Goal: Information Seeking & Learning: Find specific fact

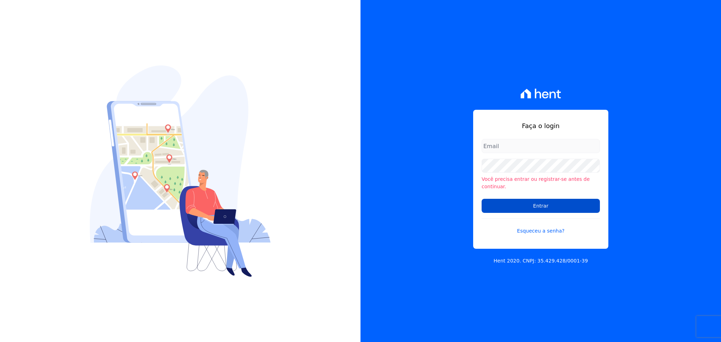
type input "[PERSON_NAME][EMAIL_ADDRESS][DOMAIN_NAME]"
click at [547, 207] on input "Entrar" at bounding box center [540, 206] width 118 height 14
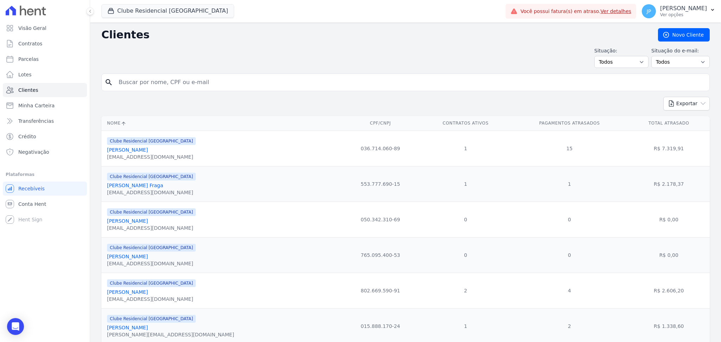
click at [124, 18] on span "Clube Residencial [GEOGRAPHIC_DATA]" at bounding box center [167, 11] width 133 height 14
click at [123, 10] on button "Clube Residencial [GEOGRAPHIC_DATA]" at bounding box center [167, 10] width 133 height 13
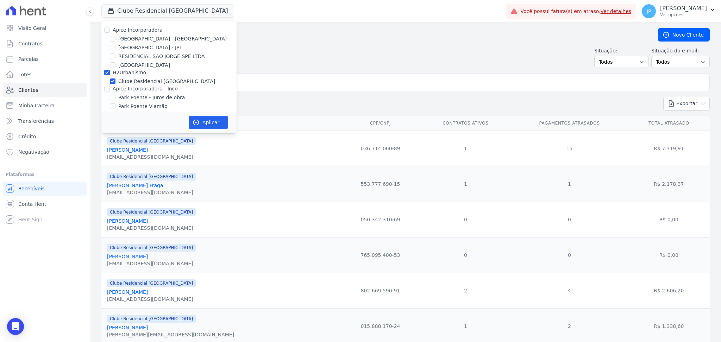
click at [107, 33] on div at bounding box center [107, 29] width 6 height 7
click at [107, 29] on input "Apice Incorporadora" at bounding box center [107, 30] width 6 height 6
checkbox input "true"
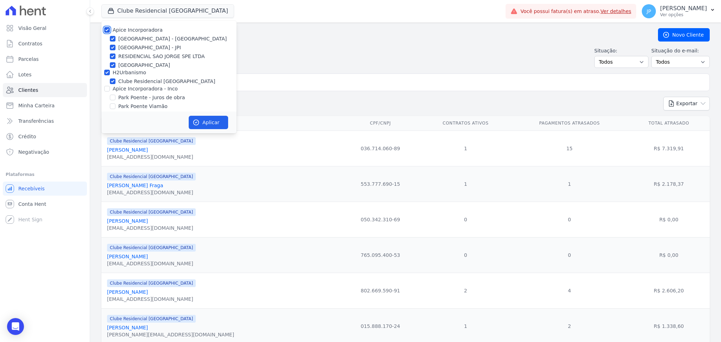
checkbox input "true"
click at [104, 87] on input "Apice Incorporadora - Inco" at bounding box center [107, 89] width 6 height 6
checkbox input "true"
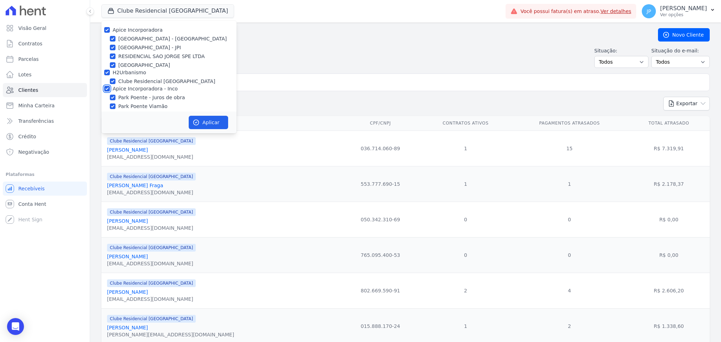
checkbox input "true"
click at [205, 121] on button "Aplicar" at bounding box center [208, 122] width 39 height 13
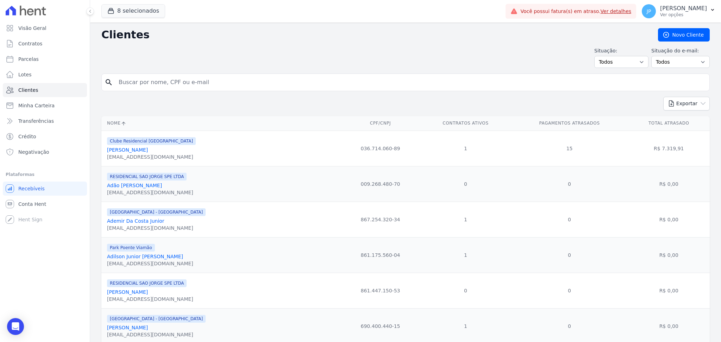
drag, startPoint x: 195, startPoint y: 73, endPoint x: 176, endPoint y: 101, distance: 34.0
click at [189, 80] on input "search" at bounding box center [410, 82] width 592 height 14
click at [144, 76] on input "search" at bounding box center [410, 82] width 592 height 14
paste input "[PERSON_NAME]"
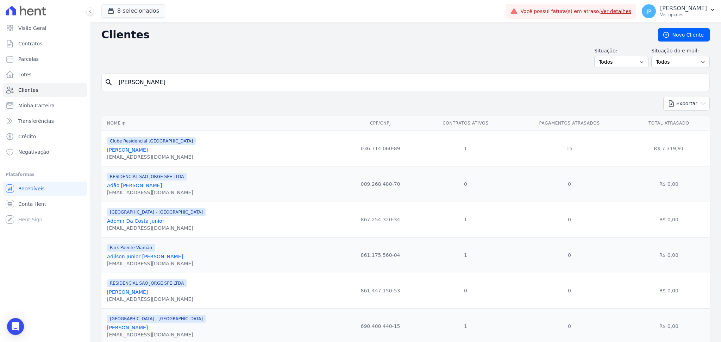
type input "[PERSON_NAME]"
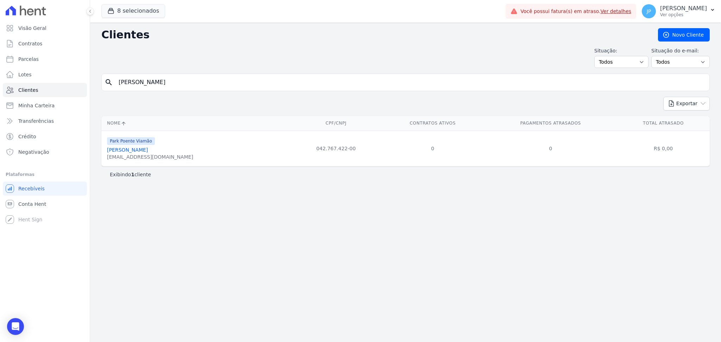
click at [148, 151] on link "[PERSON_NAME]" at bounding box center [127, 150] width 41 height 6
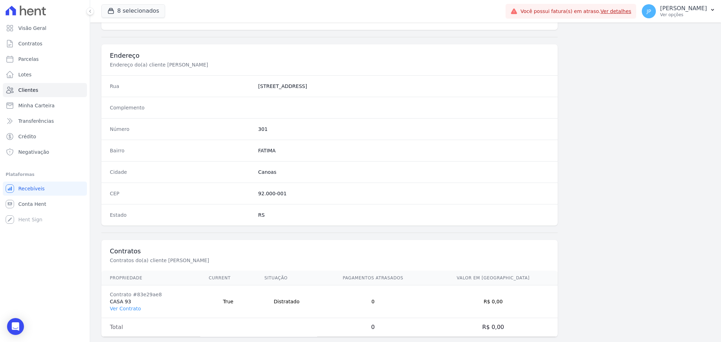
scroll to position [317, 0]
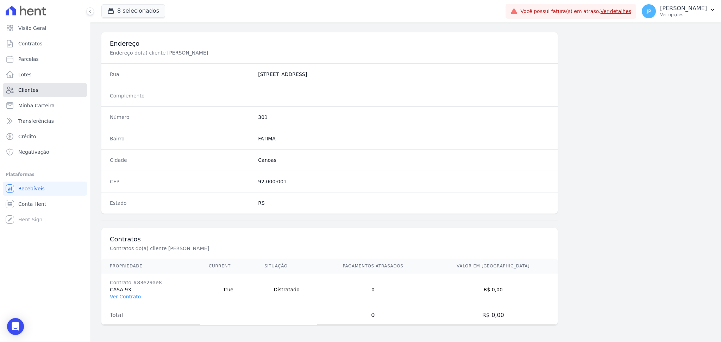
click at [20, 88] on span "Clientes" at bounding box center [28, 90] width 20 height 7
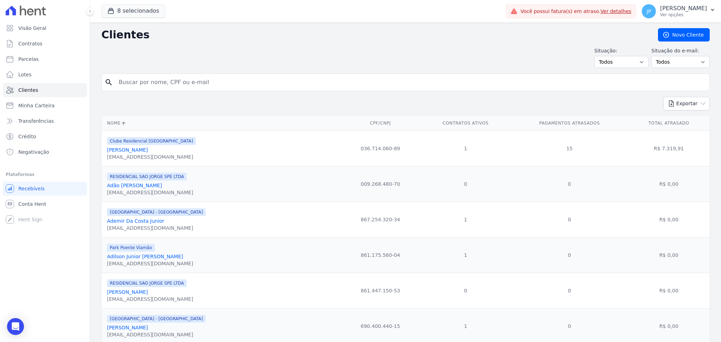
click at [172, 81] on input "search" at bounding box center [410, 82] width 592 height 14
paste input "TAMIRES RAUGUST"
type input "TAMIRES RAUGUST"
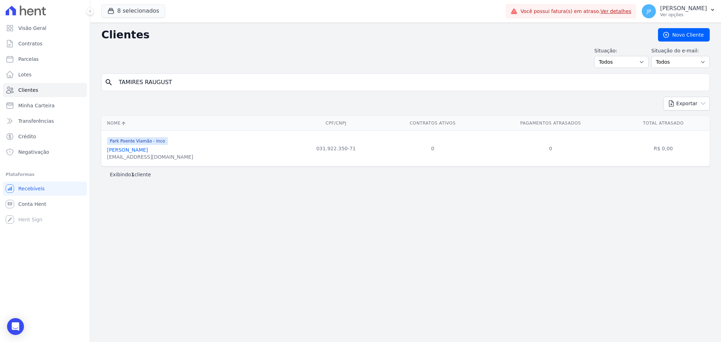
click at [148, 151] on link "[PERSON_NAME]" at bounding box center [127, 150] width 41 height 6
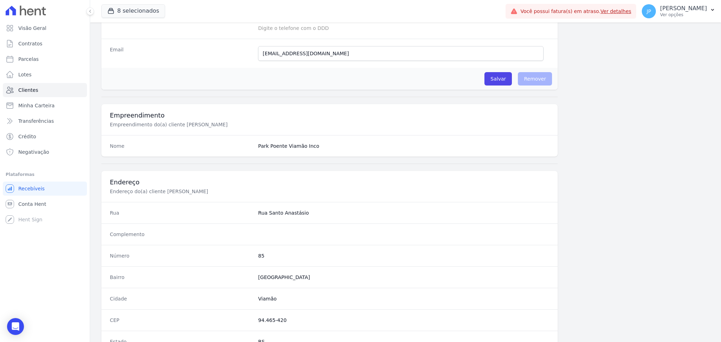
scroll to position [317, 0]
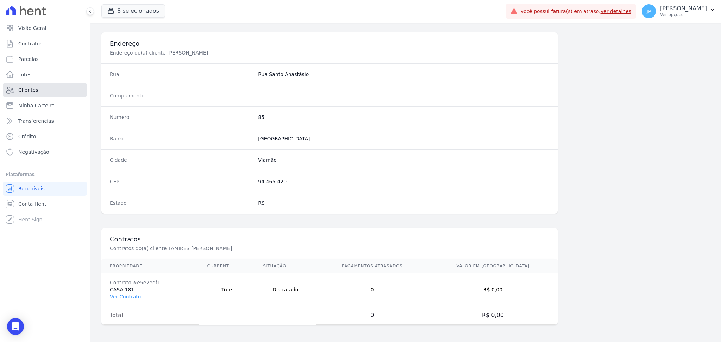
click at [25, 88] on span "Clientes" at bounding box center [28, 90] width 20 height 7
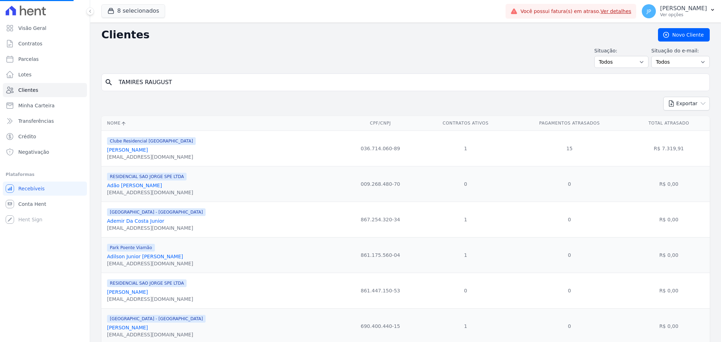
click at [182, 80] on input "TAMIRES RAUGUST" at bounding box center [410, 82] width 592 height 14
click at [182, 80] on input "search" at bounding box center [410, 82] width 592 height 14
paste input "[PERSON_NAME]"
type input "[PERSON_NAME]"
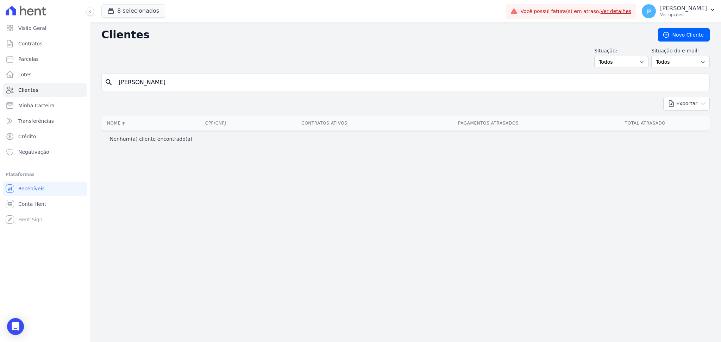
click at [251, 80] on input "[PERSON_NAME]" at bounding box center [410, 82] width 592 height 14
click at [234, 82] on input "[PERSON_NAME]" at bounding box center [410, 82] width 592 height 14
type input "[PERSON_NAME]"
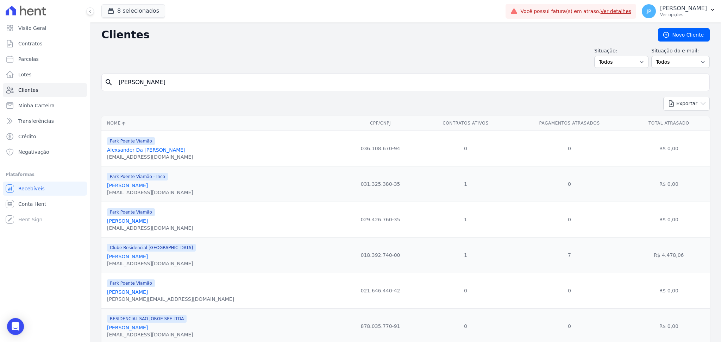
drag, startPoint x: 173, startPoint y: 92, endPoint x: 171, endPoint y: 85, distance: 7.0
click at [173, 92] on form "search [PERSON_NAME]" at bounding box center [405, 85] width 608 height 23
click at [171, 84] on input "[PERSON_NAME]" at bounding box center [410, 82] width 592 height 14
type input "J"
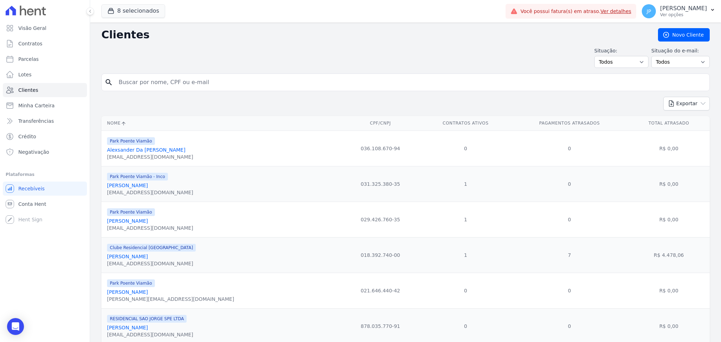
click at [171, 84] on input "search" at bounding box center [410, 82] width 592 height 14
paste input "[PERSON_NAME]"
type input "[PERSON_NAME]"
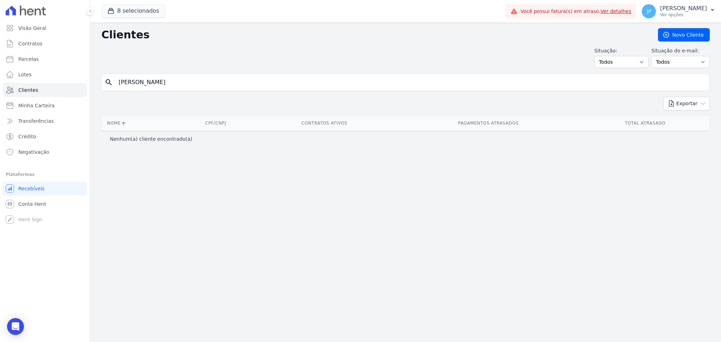
click at [208, 86] on input "[PERSON_NAME]" at bounding box center [410, 82] width 592 height 14
type input "[PERSON_NAME]"
click at [206, 86] on input "[PERSON_NAME]" at bounding box center [410, 82] width 592 height 14
click at [195, 85] on input "[PERSON_NAME]" at bounding box center [410, 82] width 592 height 14
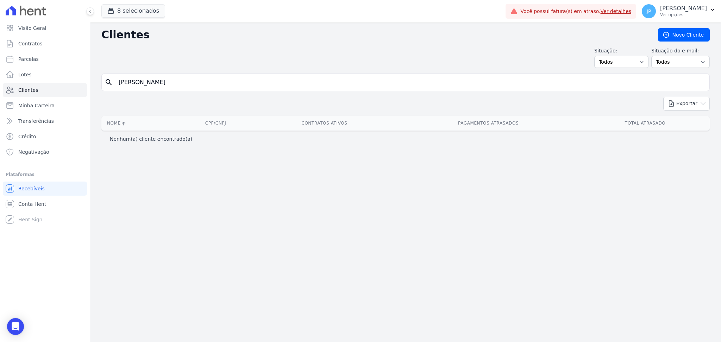
type input "[PERSON_NAME]"
click at [183, 78] on input "[PERSON_NAME]" at bounding box center [410, 82] width 592 height 14
type input "J"
click at [183, 78] on input "search" at bounding box center [410, 82] width 592 height 14
click at [345, 246] on div "Clientes [GEOGRAPHIC_DATA] Situação: Todos Adimplentes Inadimplentes Situação d…" at bounding box center [405, 183] width 631 height 320
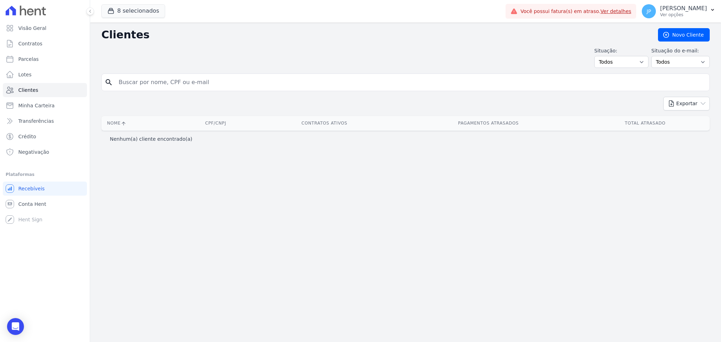
click at [193, 78] on input "search" at bounding box center [410, 82] width 592 height 14
click at [221, 88] on input "search" at bounding box center [410, 82] width 592 height 14
paste input "[PERSON_NAME]"
click at [165, 82] on input "[PERSON_NAME]" at bounding box center [410, 82] width 592 height 14
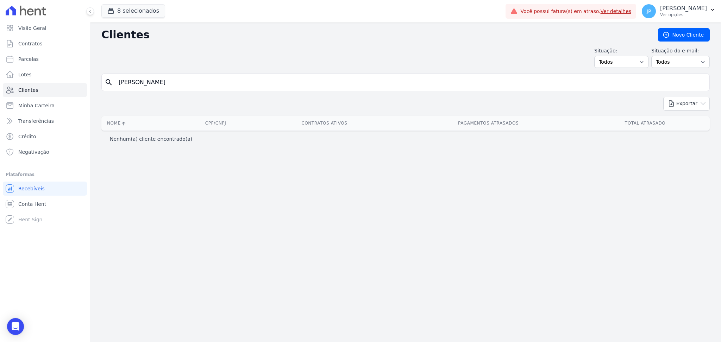
type input "[PERSON_NAME]"
click at [170, 83] on input "[PERSON_NAME]" at bounding box center [410, 82] width 592 height 14
drag, startPoint x: 170, startPoint y: 83, endPoint x: 145, endPoint y: 86, distance: 24.4
click at [145, 86] on input "[PERSON_NAME]" at bounding box center [410, 82] width 592 height 14
click at [176, 82] on input "[PERSON_NAME]" at bounding box center [410, 82] width 592 height 14
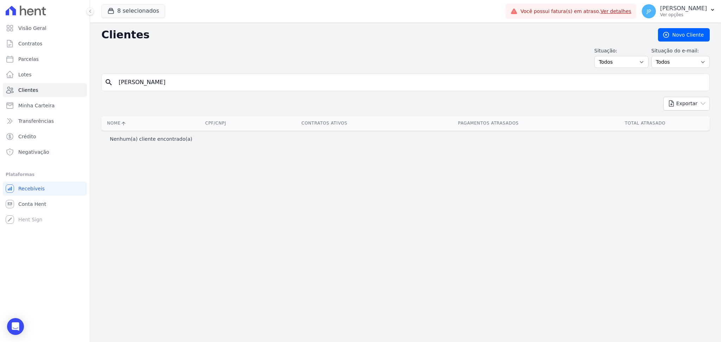
click at [176, 82] on input "[PERSON_NAME]" at bounding box center [410, 82] width 592 height 14
paste input "[PERSON_NAME] CANABARRO"
type input "[PERSON_NAME] CANABARRO"
drag, startPoint x: 181, startPoint y: 80, endPoint x: 160, endPoint y: 82, distance: 20.1
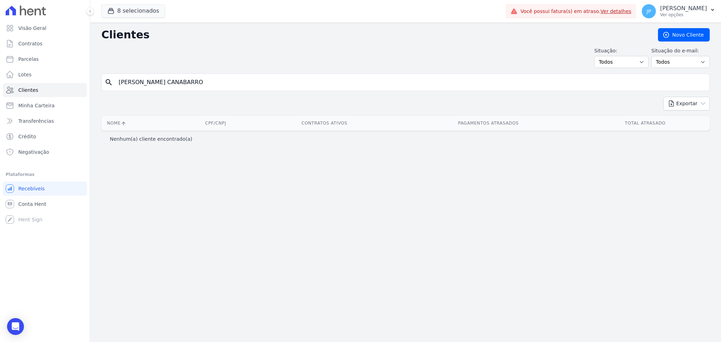
click at [160, 82] on input "[PERSON_NAME] CANABARRO" at bounding box center [410, 82] width 592 height 14
type input "[PERSON_NAME]"
drag, startPoint x: 220, startPoint y: 75, endPoint x: 154, endPoint y: 87, distance: 67.3
click at [154, 87] on div "search FRANCIELE CANABARRO" at bounding box center [405, 83] width 608 height 18
type input "FRANCIELE"
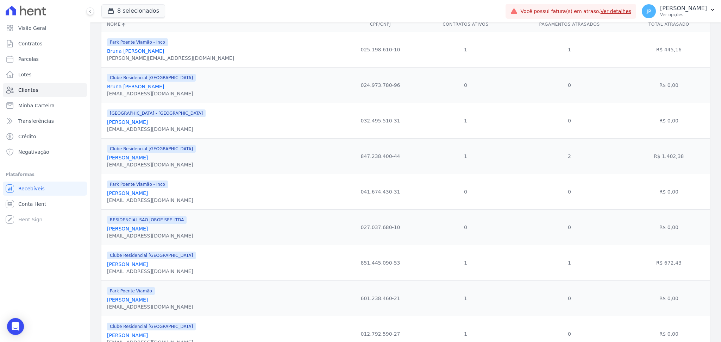
scroll to position [30, 0]
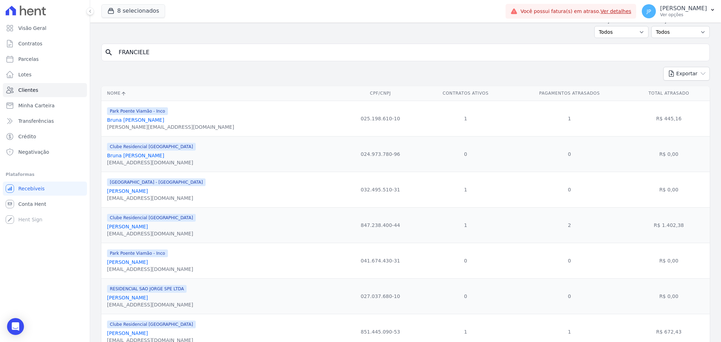
click at [421, 52] on input "FRANCIELE" at bounding box center [410, 52] width 592 height 14
click at [153, 60] on div "search [GEOGRAPHIC_DATA]" at bounding box center [405, 53] width 608 height 18
click at [153, 47] on input "FRANCIELE" at bounding box center [410, 52] width 592 height 14
paste input "[PERSON_NAME]"
click at [153, 47] on input "[PERSON_NAME]" at bounding box center [410, 52] width 592 height 14
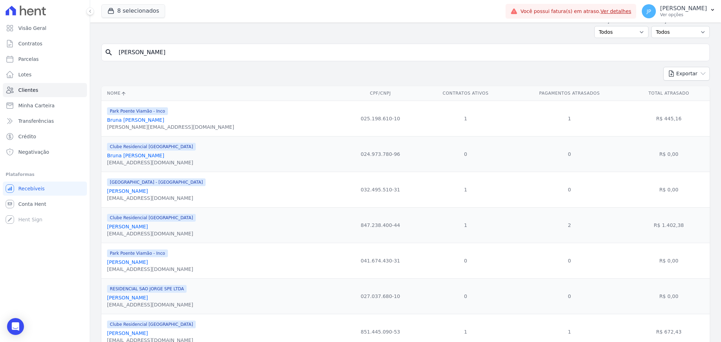
type input "[PERSON_NAME]"
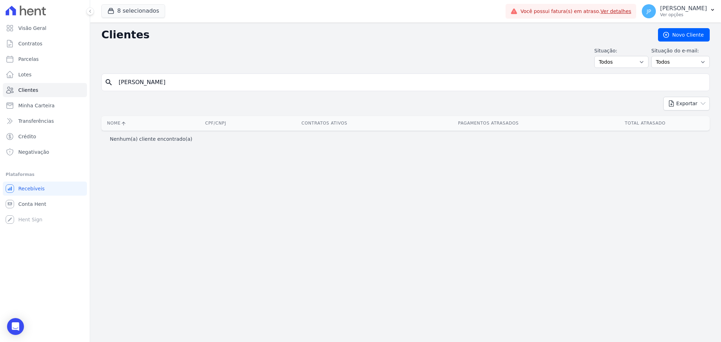
click at [309, 63] on div "Situação: Todos Adimplentes Inadimplentes Situação do e-mail: Todos Confirmado …" at bounding box center [405, 57] width 608 height 21
drag, startPoint x: 228, startPoint y: 84, endPoint x: 0, endPoint y: 81, distance: 227.7
click at [0, 81] on div "Visão Geral Contratos [GEOGRAPHIC_DATA] Lotes Clientes Minha Carteira Transferê…" at bounding box center [360, 171] width 721 height 342
paste input "search"
type input "[PERSON_NAME]"
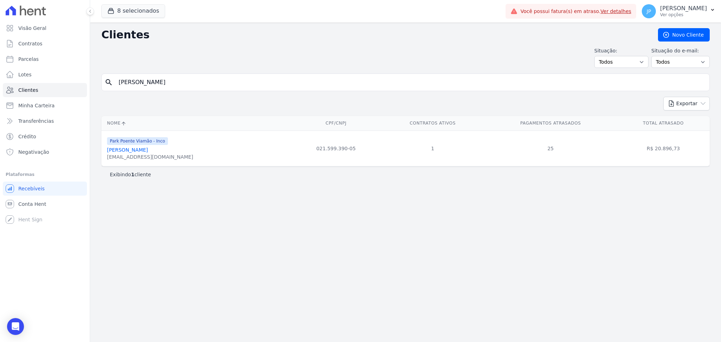
click at [119, 155] on div "[EMAIL_ADDRESS][DOMAIN_NAME]" at bounding box center [150, 156] width 86 height 7
click at [119, 153] on link "[PERSON_NAME]" at bounding box center [127, 150] width 41 height 6
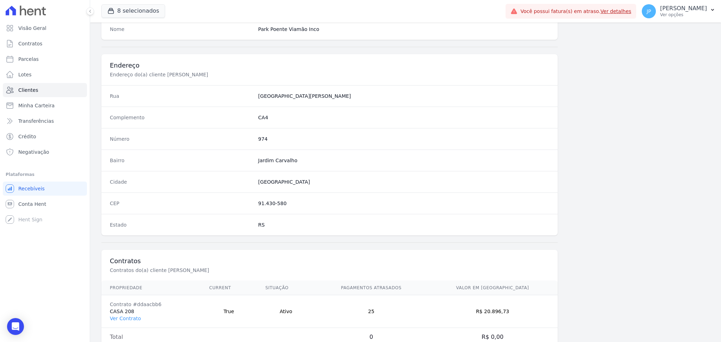
scroll to position [317, 0]
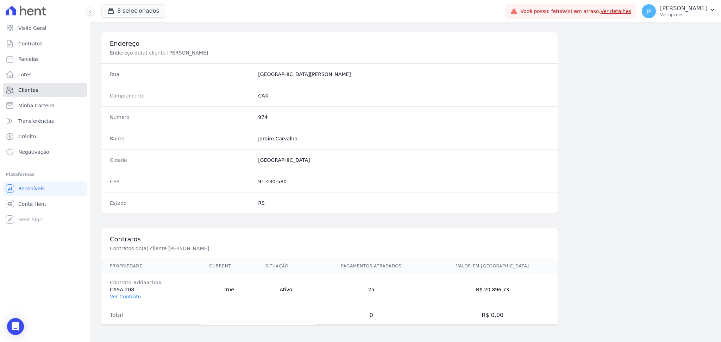
click at [58, 93] on link "Clientes" at bounding box center [45, 90] width 84 height 14
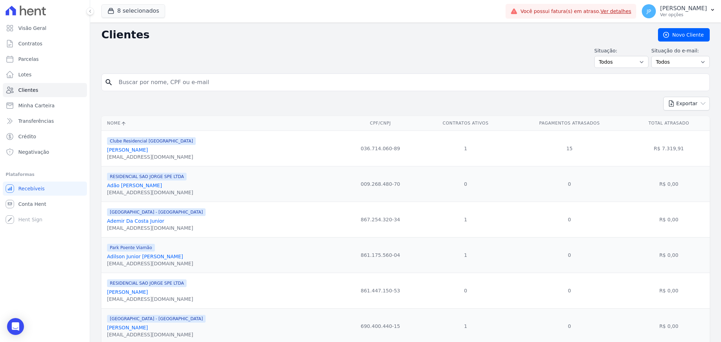
click at [171, 91] on div "search" at bounding box center [405, 83] width 608 height 18
click at [176, 74] on div "search" at bounding box center [405, 83] width 608 height 18
click at [188, 86] on input "search" at bounding box center [410, 82] width 592 height 14
click at [182, 76] on input "search" at bounding box center [410, 82] width 592 height 14
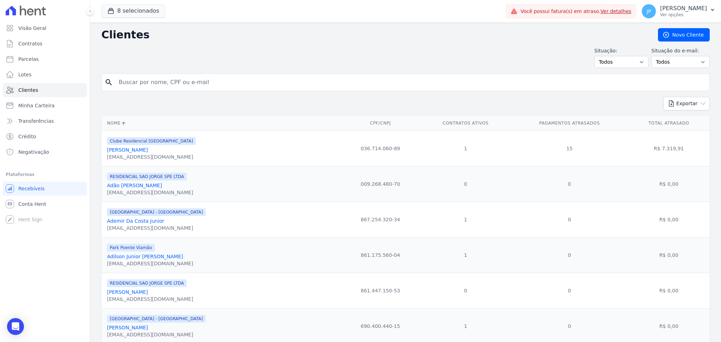
paste input "[PERSON_NAME]"
type input "[PERSON_NAME]"
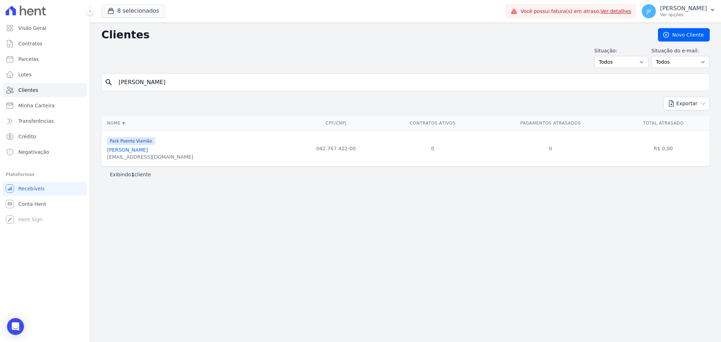
click at [148, 148] on link "[PERSON_NAME]" at bounding box center [127, 150] width 41 height 6
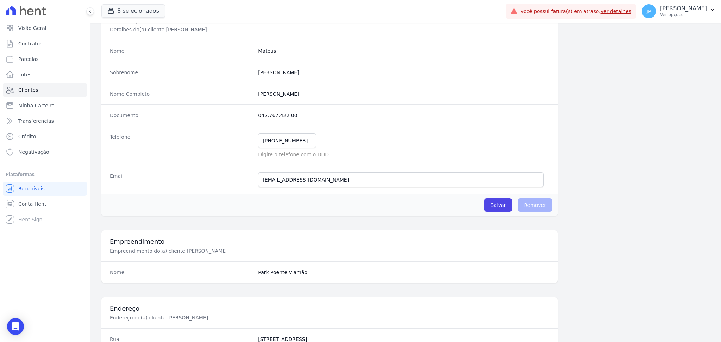
scroll to position [35, 0]
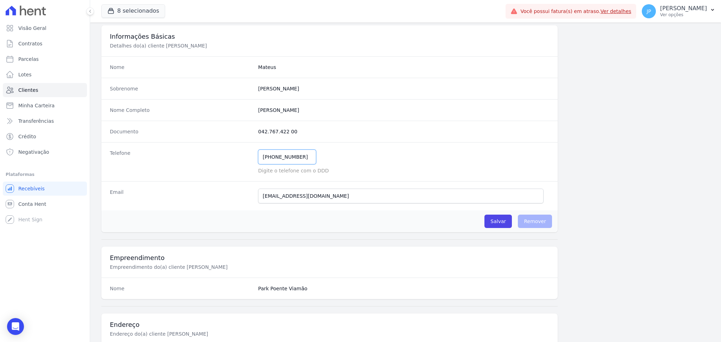
drag, startPoint x: 307, startPoint y: 160, endPoint x: 242, endPoint y: 163, distance: 65.2
click at [242, 163] on div "Telefone [PHONE_NUMBER] Mensagem de SMS ainda não enviada.. Mensagem de [PERSON…" at bounding box center [329, 161] width 456 height 39
click at [365, 162] on div "[PHONE_NUMBER] Mensagem de SMS ainda não enviada.. Mensagem de [PERSON_NAME] ai…" at bounding box center [403, 157] width 291 height 15
drag, startPoint x: 301, startPoint y: 158, endPoint x: 240, endPoint y: 158, distance: 60.9
click at [240, 158] on div "Telefone [PHONE_NUMBER] Mensagem de SMS ainda não enviada.. Mensagem de [PERSON…" at bounding box center [329, 161] width 456 height 39
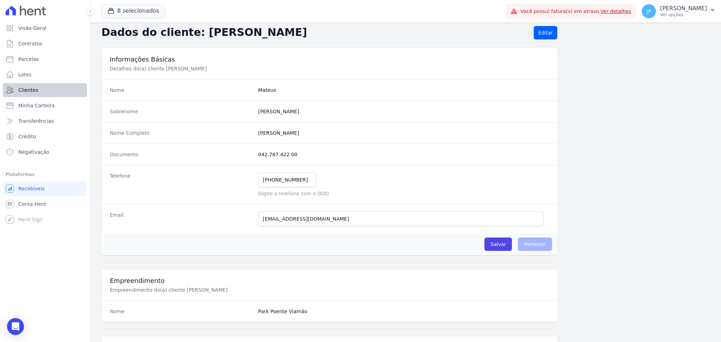
scroll to position [0, 0]
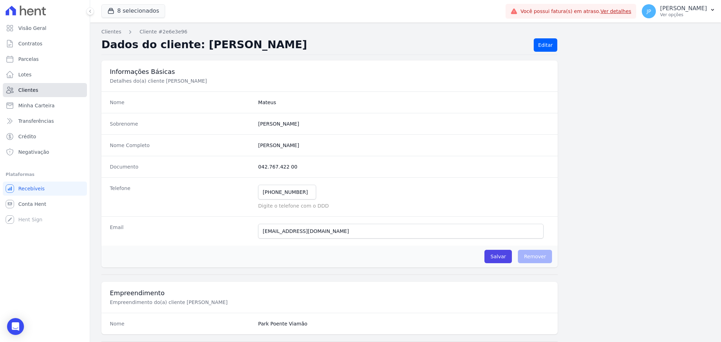
click at [47, 96] on link "Clientes" at bounding box center [45, 90] width 84 height 14
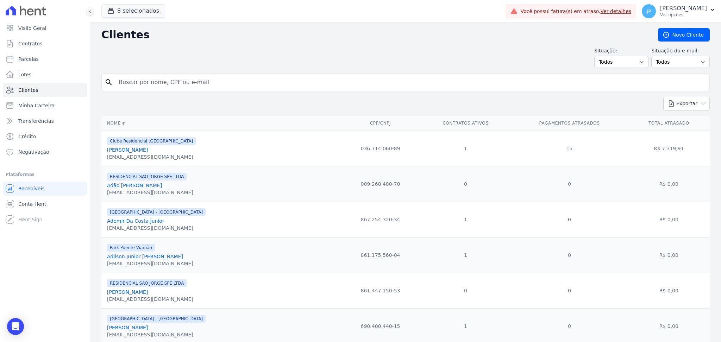
click at [274, 87] on input "search" at bounding box center [410, 82] width 592 height 14
paste input "TAMIRES RAUGUST"
type input "TAMIRES RAUGUST"
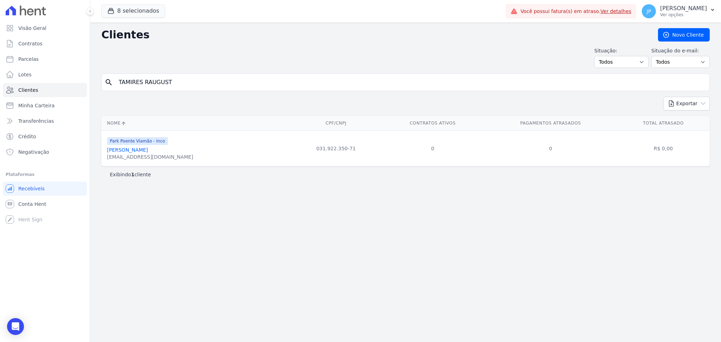
click at [148, 150] on link "[PERSON_NAME]" at bounding box center [127, 150] width 41 height 6
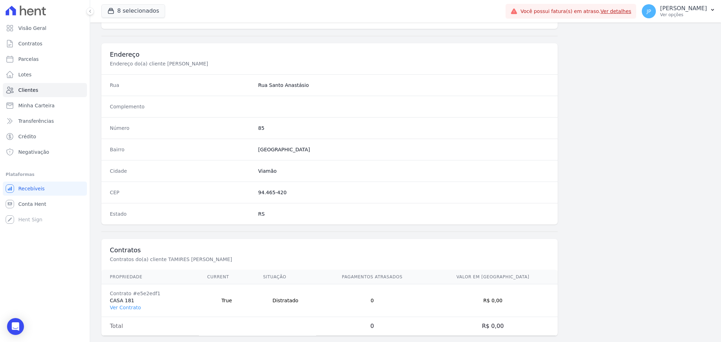
scroll to position [317, 0]
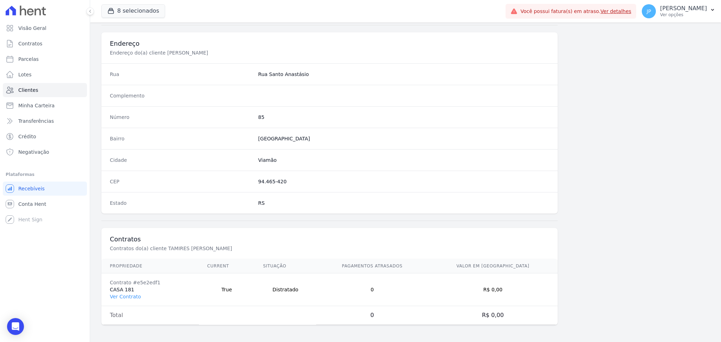
click at [124, 292] on td "Contrato #e5e2edf1 CASA 181 Ver Contrato" at bounding box center [149, 289] width 97 height 33
click at [119, 299] on link "Ver Contrato" at bounding box center [125, 297] width 31 height 6
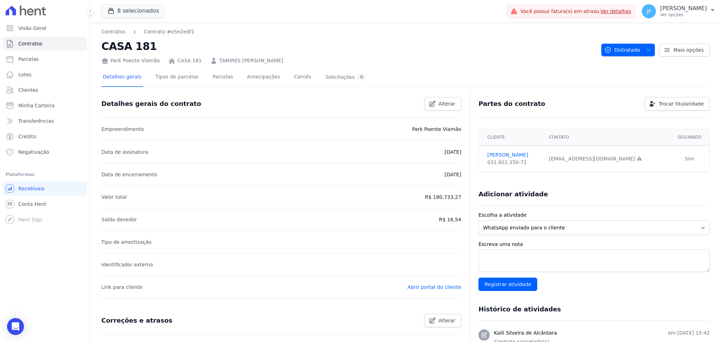
click at [244, 63] on link "TAMIRES [PERSON_NAME]" at bounding box center [251, 60] width 64 height 7
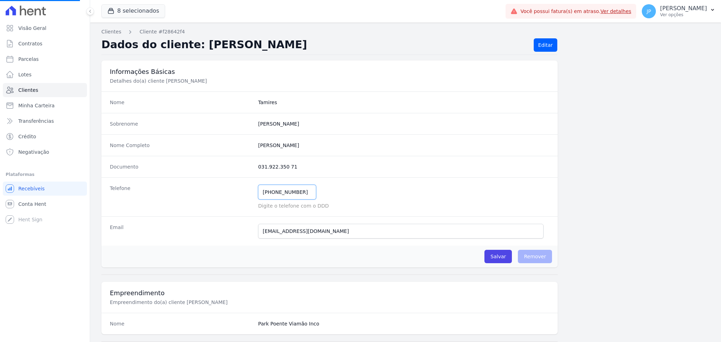
drag, startPoint x: 299, startPoint y: 196, endPoint x: 224, endPoint y: 191, distance: 75.5
click at [225, 191] on div "Telefone [PHONE_NUMBER] Mensagem de SMS ainda não enviada.. Mensagem de [PERSON…" at bounding box center [329, 196] width 456 height 39
click at [281, 197] on input "[PHONE_NUMBER]" at bounding box center [287, 192] width 58 height 15
drag, startPoint x: 262, startPoint y: 192, endPoint x: 309, endPoint y: 197, distance: 47.4
click at [309, 197] on input "[PHONE_NUMBER]" at bounding box center [287, 192] width 58 height 15
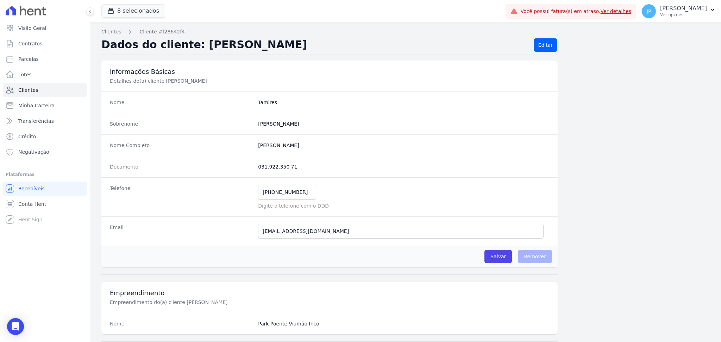
click at [267, 200] on dd "[PHONE_NUMBER] Mensagem de SMS ainda não enviada.. Mensagem de [PERSON_NAME] ai…" at bounding box center [403, 197] width 291 height 25
drag, startPoint x: 250, startPoint y: 196, endPoint x: 225, endPoint y: 199, distance: 24.4
click at [225, 199] on div "Telefone [PHONE_NUMBER] Mensagem de SMS ainda não enviada.. Mensagem de [PERSON…" at bounding box center [329, 196] width 456 height 39
drag, startPoint x: 684, startPoint y: 152, endPoint x: 952, endPoint y: 174, distance: 269.0
click at [720, 174] on html "Visão Geral Contratos [GEOGRAPHIC_DATA] Lotes Clientes Minha Carteira Transferê…" at bounding box center [360, 171] width 721 height 342
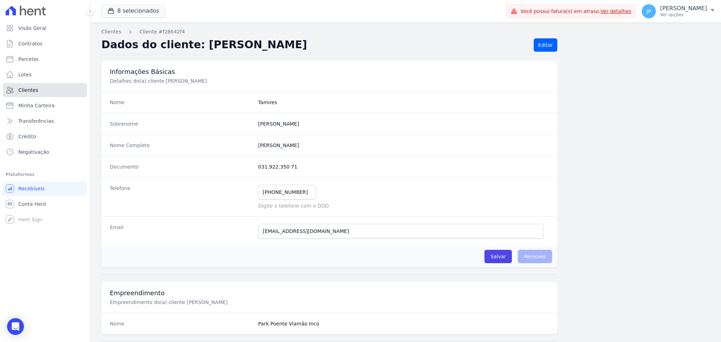
click at [51, 90] on link "Clientes" at bounding box center [45, 90] width 84 height 14
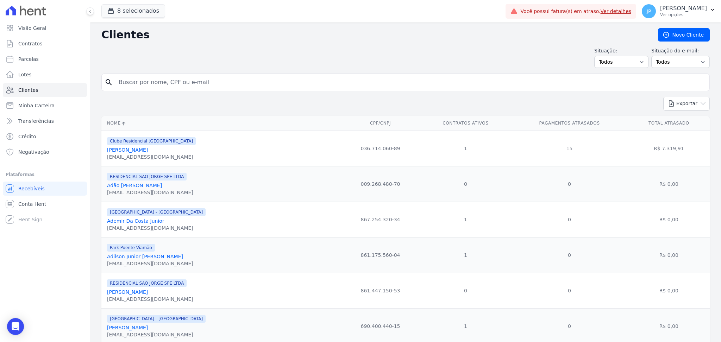
click at [183, 89] on input "search" at bounding box center [410, 82] width 592 height 14
click at [189, 74] on div "search" at bounding box center [405, 83] width 608 height 18
click at [191, 78] on input "search" at bounding box center [410, 82] width 592 height 14
type input "r"
type input "franciele"
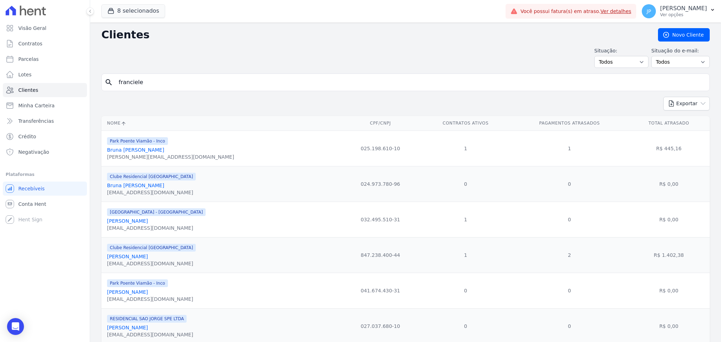
click at [223, 91] on div "search [GEOGRAPHIC_DATA]" at bounding box center [405, 83] width 608 height 18
click at [226, 87] on input "franciele" at bounding box center [410, 82] width 592 height 14
click at [260, 82] on input "franciele" at bounding box center [410, 82] width 592 height 14
type input "[PERSON_NAME]"
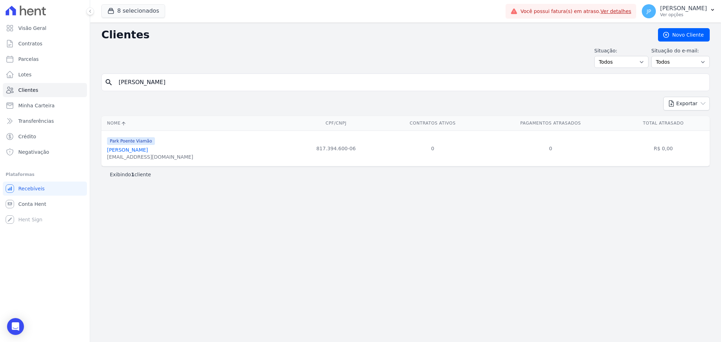
click at [148, 149] on link "[PERSON_NAME]" at bounding box center [127, 150] width 41 height 6
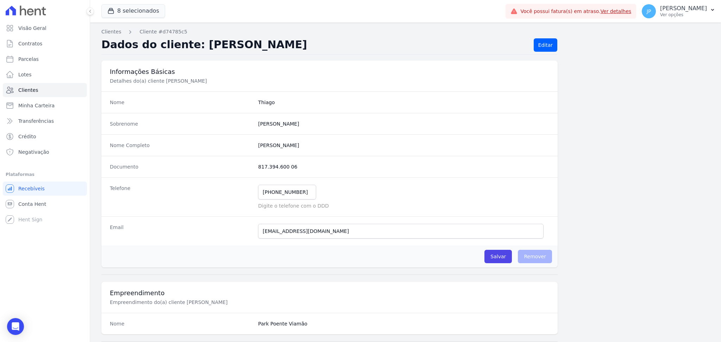
click at [171, 148] on dt "Nome Completo" at bounding box center [181, 145] width 143 height 7
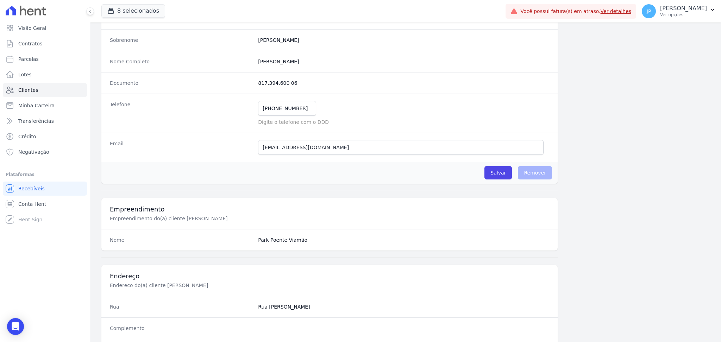
scroll to position [82, 0]
click at [25, 92] on span "Clientes" at bounding box center [28, 90] width 20 height 7
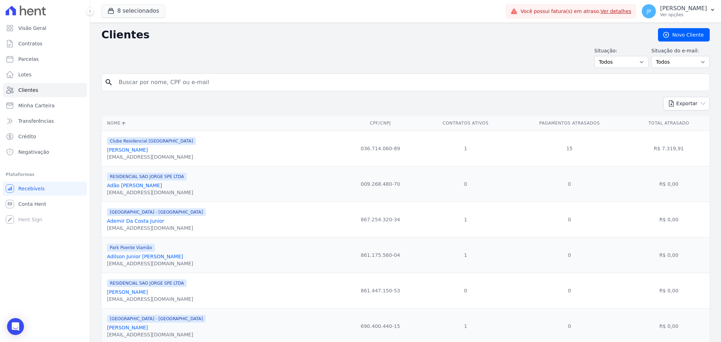
click at [191, 90] on div "search" at bounding box center [405, 83] width 608 height 18
click at [191, 85] on input "search" at bounding box center [410, 82] width 592 height 14
paste input "ayssa Da [PERSON_NAME]"
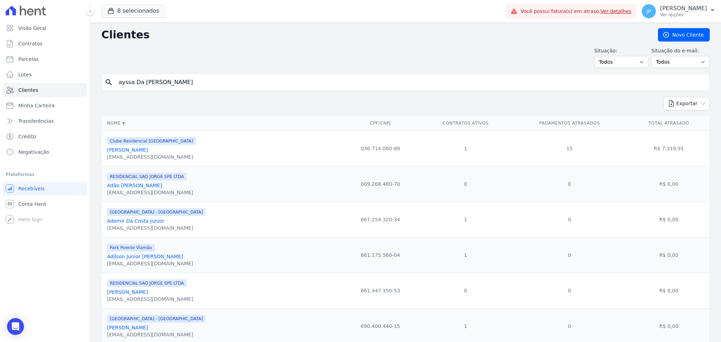
type input "ayssa Da [PERSON_NAME]"
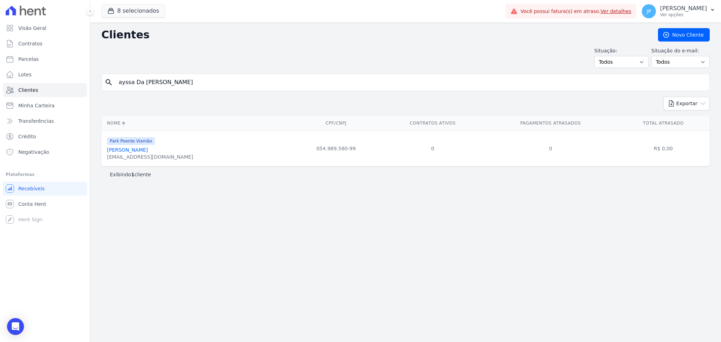
click at [141, 153] on link "[PERSON_NAME]" at bounding box center [127, 150] width 41 height 6
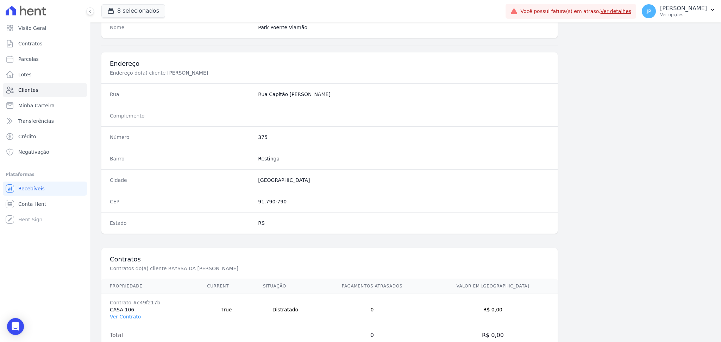
scroll to position [317, 0]
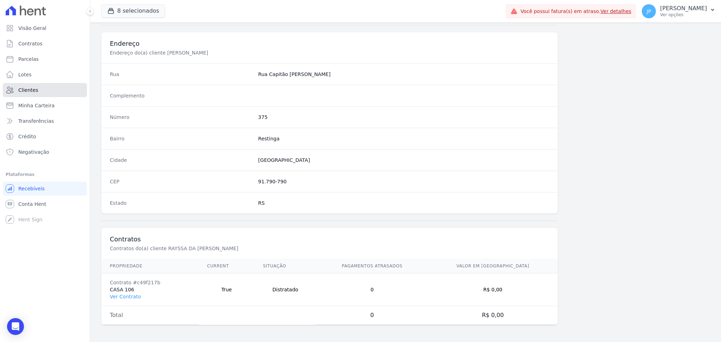
click at [21, 90] on span "Clientes" at bounding box center [28, 90] width 20 height 7
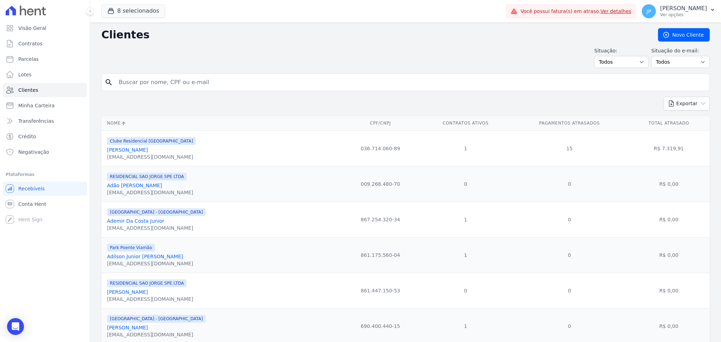
click at [208, 83] on input "search" at bounding box center [410, 82] width 592 height 14
paste input "[PERSON_NAME] IUNGES"
type input "[PERSON_NAME] IUNGES"
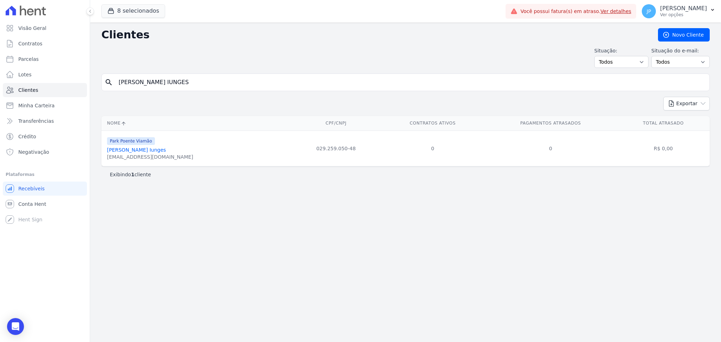
click at [160, 149] on link "[PERSON_NAME] Iunges" at bounding box center [136, 150] width 59 height 6
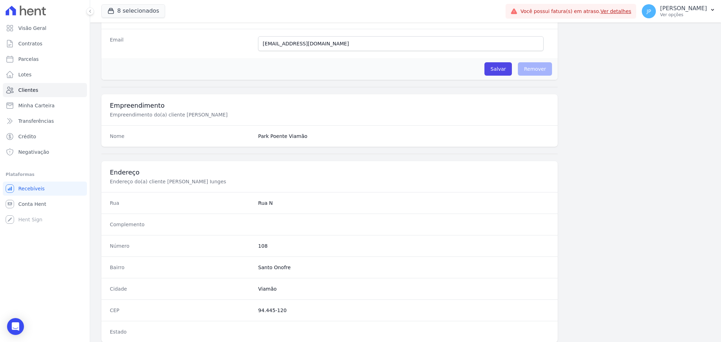
scroll to position [234, 0]
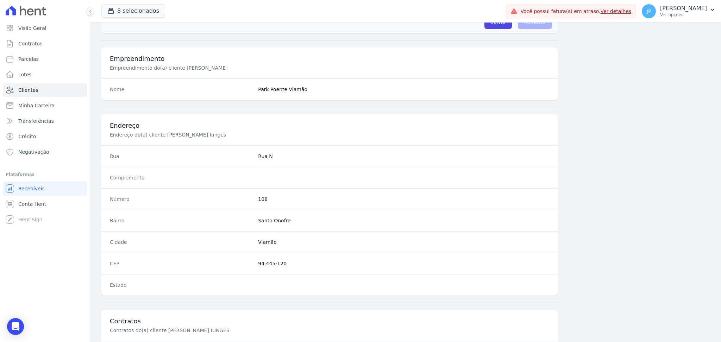
drag, startPoint x: 291, startPoint y: 205, endPoint x: 261, endPoint y: 194, distance: 32.2
click at [261, 194] on div "Número 108" at bounding box center [329, 198] width 456 height 21
click at [258, 170] on div "Complemento" at bounding box center [329, 177] width 456 height 21
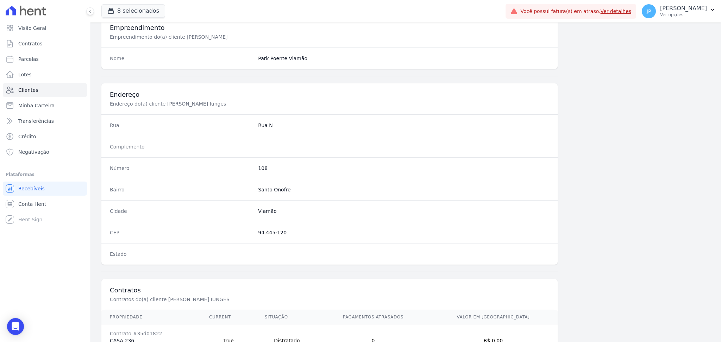
scroll to position [317, 0]
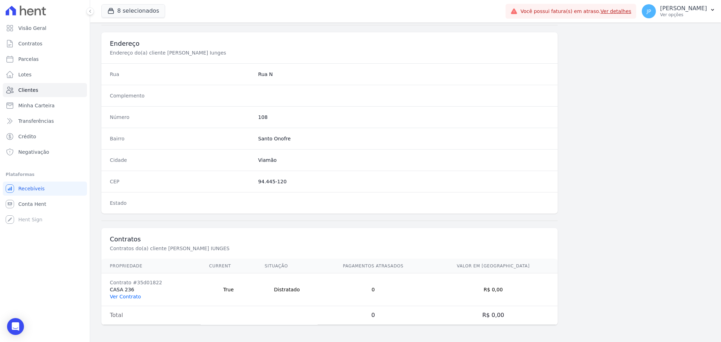
click at [132, 295] on link "Ver Contrato" at bounding box center [125, 297] width 31 height 6
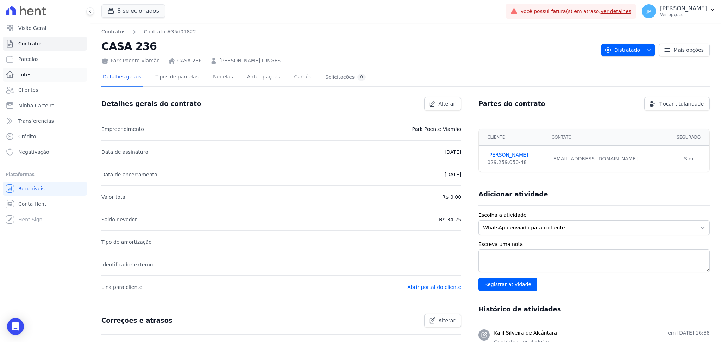
click at [42, 76] on link "Lotes" at bounding box center [45, 75] width 84 height 14
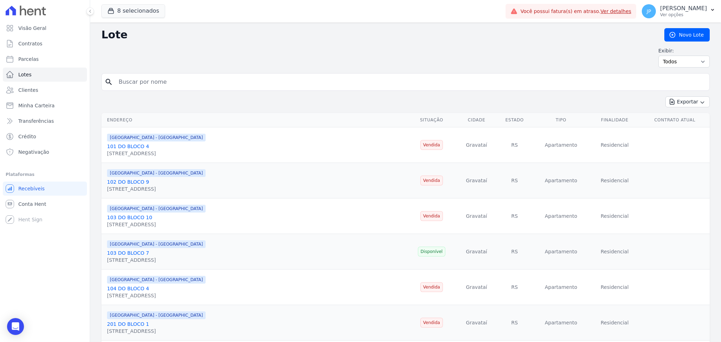
click at [170, 81] on input "search" at bounding box center [410, 82] width 592 height 14
paste input "[DATE][PERSON_NAME]"
type input "[DATE][PERSON_NAME]"
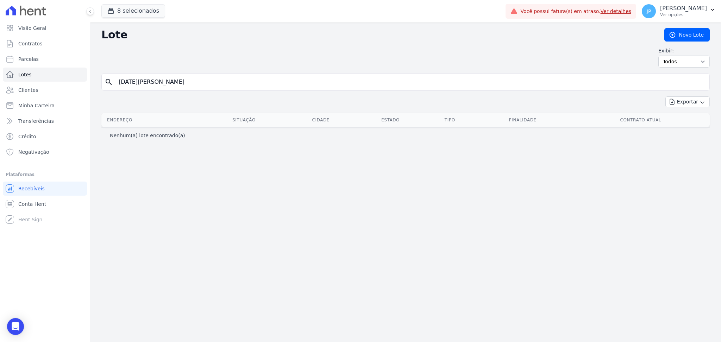
drag, startPoint x: 225, startPoint y: 82, endPoint x: 160, endPoint y: 82, distance: 65.5
click at [160, 82] on input "[DATE][PERSON_NAME]" at bounding box center [410, 82] width 592 height 14
type input "[DATE][PERSON_NAME]"
click at [190, 89] on input "[DATE][PERSON_NAME]" at bounding box center [410, 82] width 592 height 14
type input "[DATE][PERSON_NAME] 4"
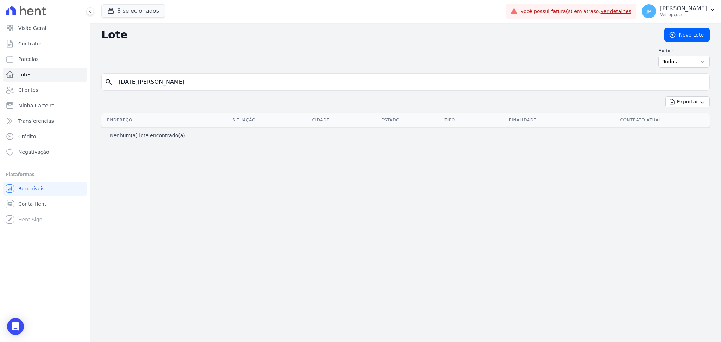
type input "[DATE][PERSON_NAME]"
click at [39, 94] on link "Clientes" at bounding box center [45, 90] width 84 height 14
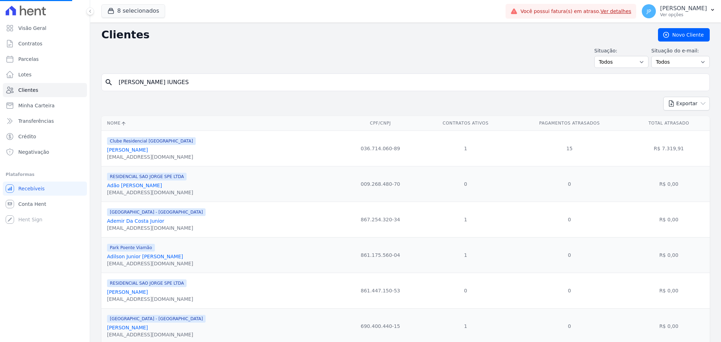
click at [203, 77] on input "[PERSON_NAME] IUNGES" at bounding box center [410, 82] width 592 height 14
click at [321, 65] on div "Situação: Todos Adimplentes Inadimplentes Situação do e-mail: Todos Confirmado …" at bounding box center [405, 57] width 608 height 21
click at [190, 86] on input "search" at bounding box center [410, 82] width 592 height 14
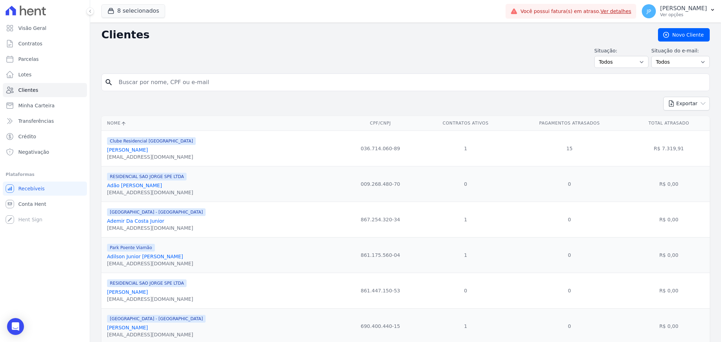
paste input "[DATE][PERSON_NAME]"
type input "[DATE][PERSON_NAME]"
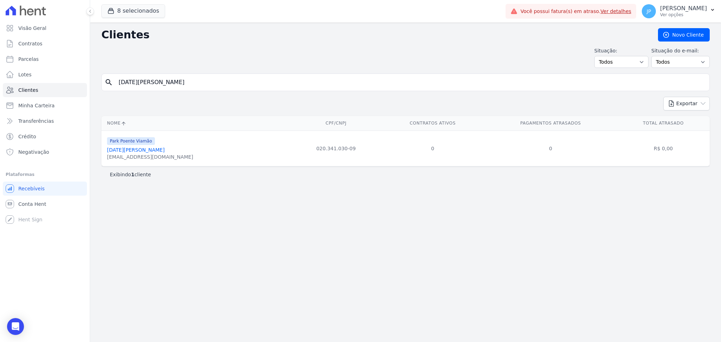
click at [147, 148] on link "[DATE][PERSON_NAME]" at bounding box center [136, 150] width 58 height 6
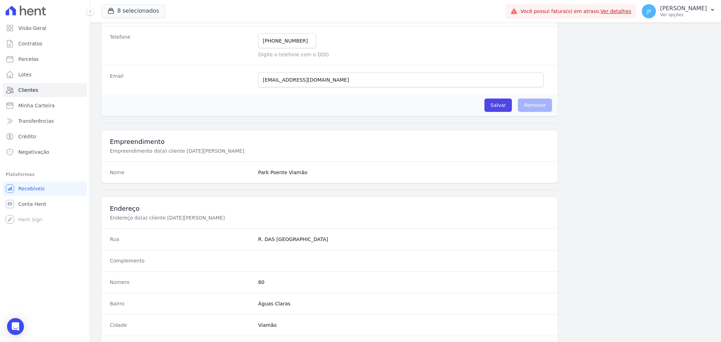
scroll to position [317, 0]
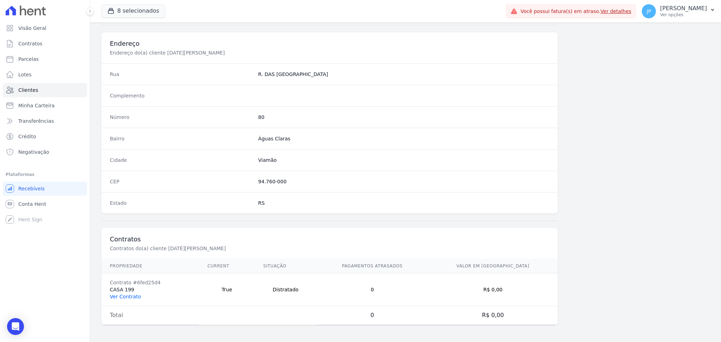
click at [113, 297] on link "Ver Contrato" at bounding box center [125, 297] width 31 height 6
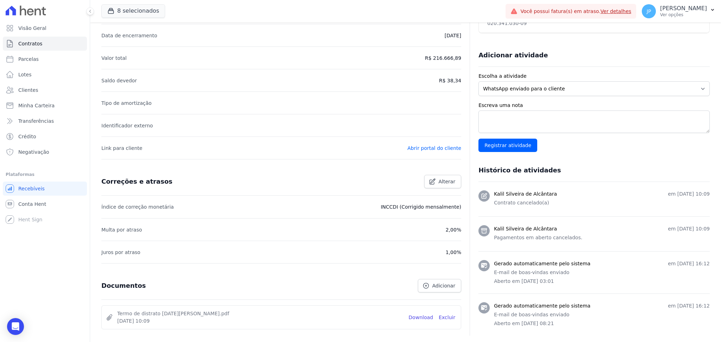
scroll to position [89, 0]
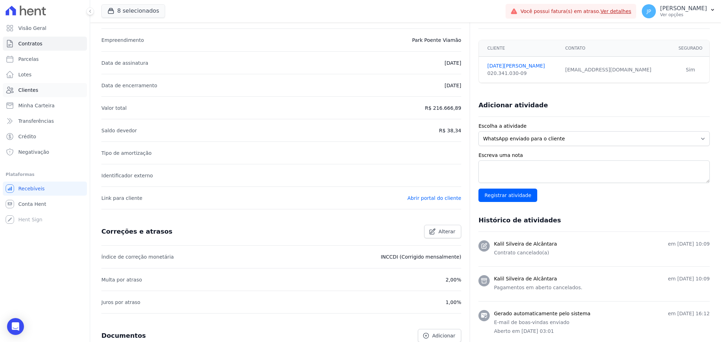
click at [49, 92] on link "Clientes" at bounding box center [45, 90] width 84 height 14
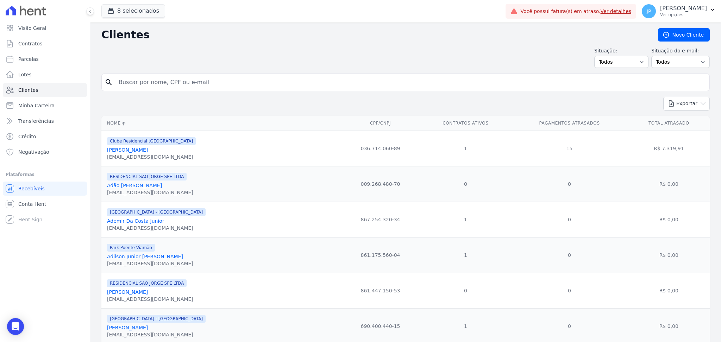
click at [286, 92] on form "search" at bounding box center [405, 85] width 608 height 23
click at [243, 84] on input "search" at bounding box center [410, 82] width 592 height 14
paste input "[DATE][PERSON_NAME]"
type input "[DATE][PERSON_NAME]"
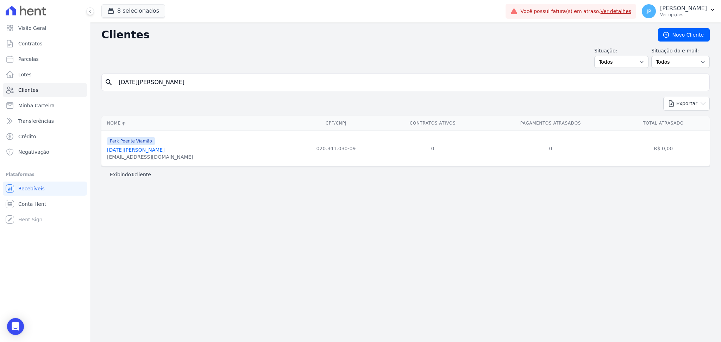
click at [284, 247] on div "Clientes [GEOGRAPHIC_DATA] Situação: Todos Adimplentes Inadimplentes Situação d…" at bounding box center [405, 183] width 631 height 320
click at [155, 153] on link "[DATE][PERSON_NAME]" at bounding box center [136, 150] width 58 height 6
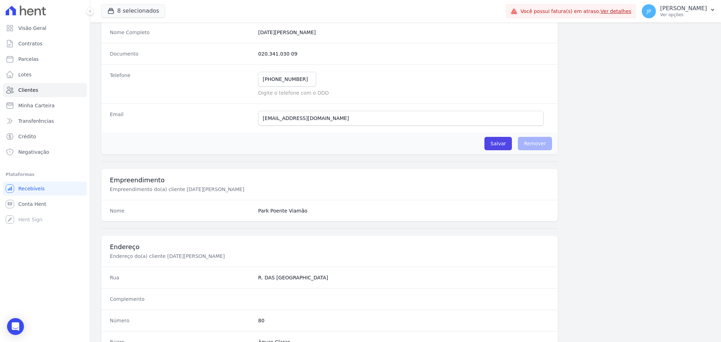
scroll to position [317, 0]
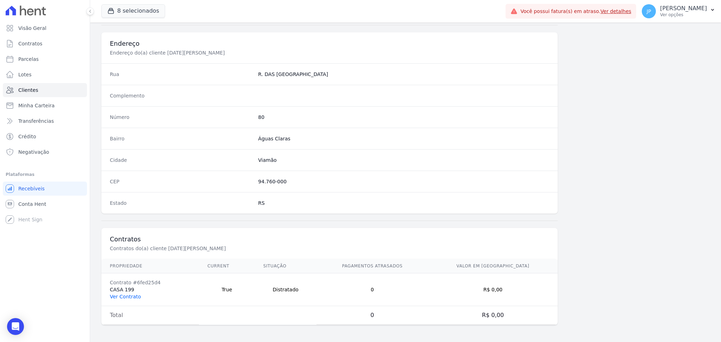
click at [133, 294] on link "Ver Contrato" at bounding box center [125, 297] width 31 height 6
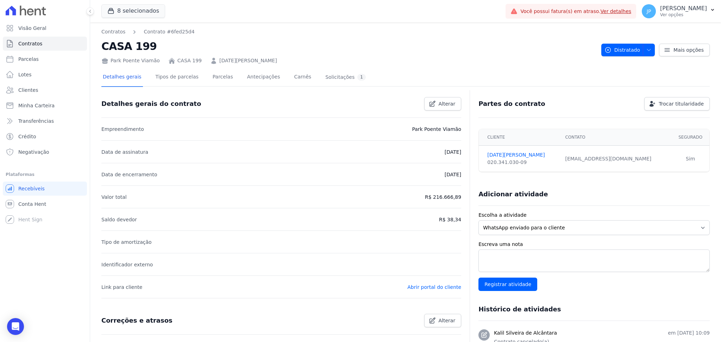
click at [247, 62] on link "[DATE][PERSON_NAME]" at bounding box center [248, 60] width 58 height 7
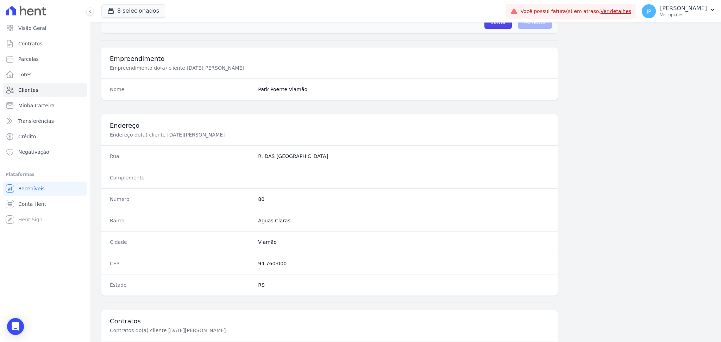
scroll to position [317, 0]
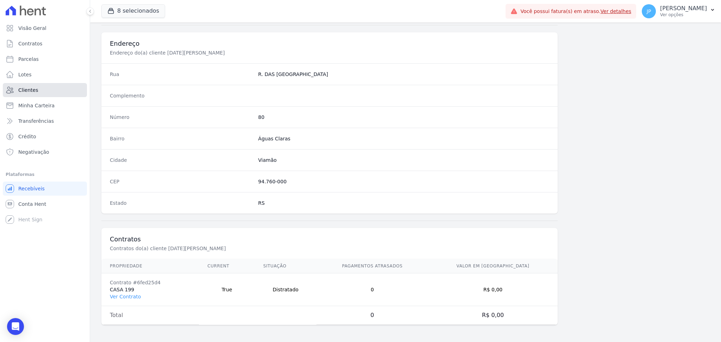
click at [42, 85] on link "Clientes" at bounding box center [45, 90] width 84 height 14
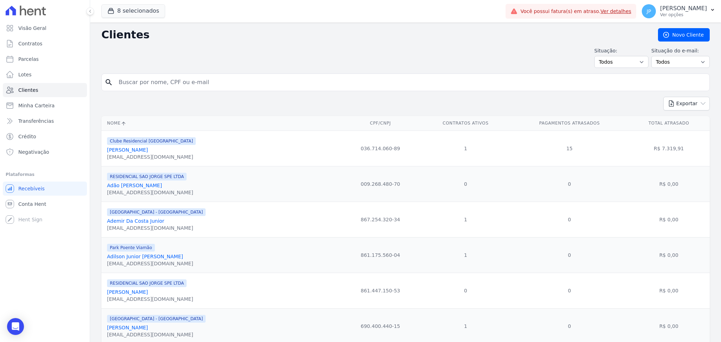
click at [179, 87] on input "search" at bounding box center [410, 82] width 592 height 14
paste input "[PERSON_NAME]"
type input "[PERSON_NAME]"
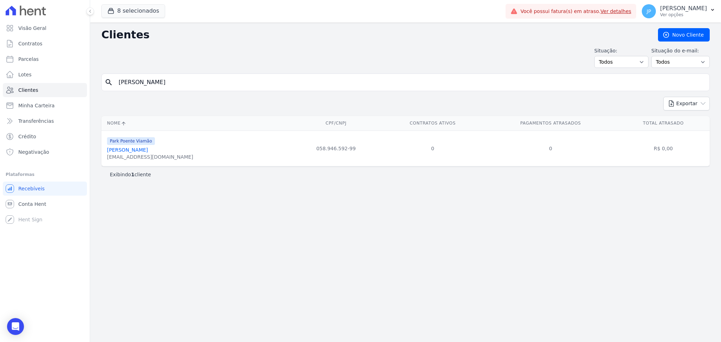
click at [132, 152] on link "[PERSON_NAME]" at bounding box center [127, 150] width 41 height 6
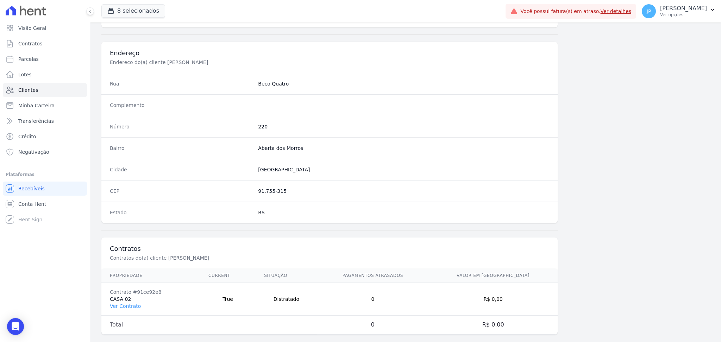
scroll to position [317, 0]
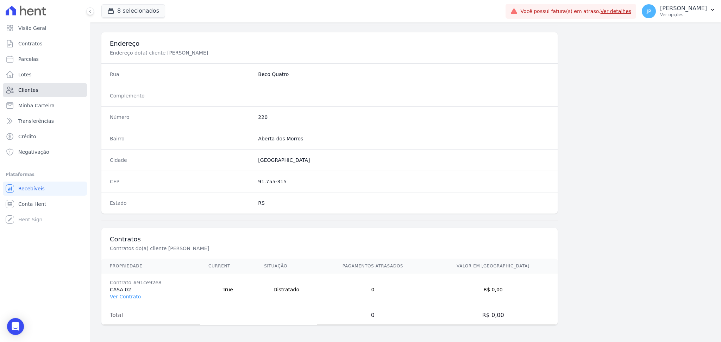
click at [74, 89] on link "Clientes" at bounding box center [45, 90] width 84 height 14
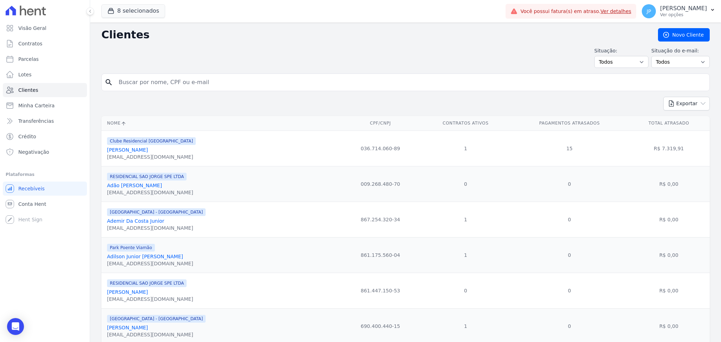
click at [167, 84] on input "search" at bounding box center [410, 82] width 592 height 14
paste input "[PERSON_NAME]"
type input "[PERSON_NAME]"
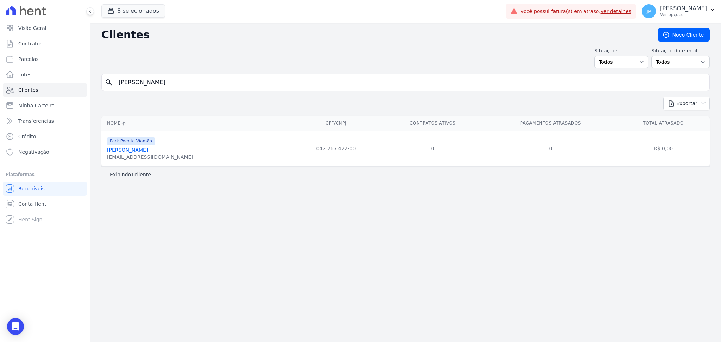
click at [148, 153] on link "[PERSON_NAME]" at bounding box center [127, 150] width 41 height 6
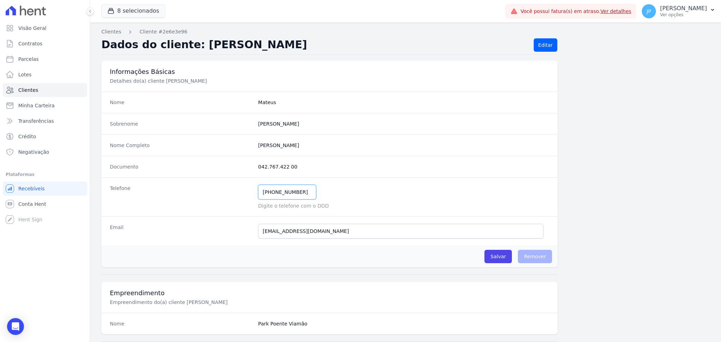
click at [301, 194] on input "[PHONE_NUMBER]" at bounding box center [287, 192] width 58 height 15
click at [291, 169] on dd "042.767.422 00" at bounding box center [403, 166] width 291 height 7
click at [287, 167] on dd "042.767.422 00" at bounding box center [403, 166] width 291 height 7
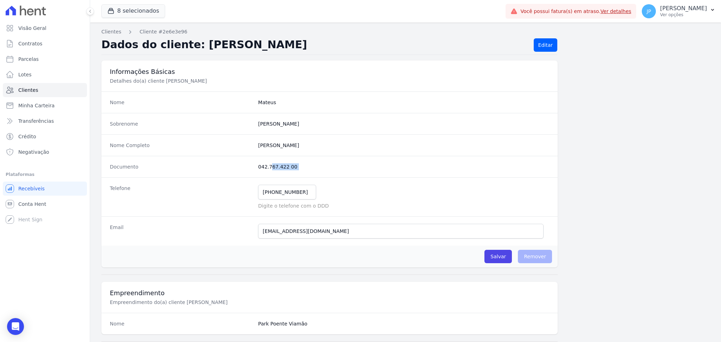
click at [287, 167] on dd "042.767.422 00" at bounding box center [403, 166] width 291 height 7
copy dl "042.767.422 00"
click at [30, 87] on span "Clientes" at bounding box center [28, 90] width 20 height 7
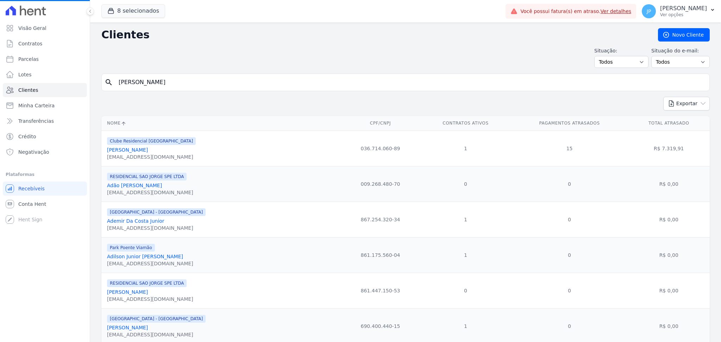
click at [163, 79] on input "[PERSON_NAME]" at bounding box center [410, 82] width 592 height 14
drag, startPoint x: 164, startPoint y: 79, endPoint x: 175, endPoint y: 83, distance: 12.0
click at [174, 83] on input "[PERSON_NAME]" at bounding box center [410, 82] width 592 height 14
click at [215, 82] on input "search" at bounding box center [410, 82] width 592 height 14
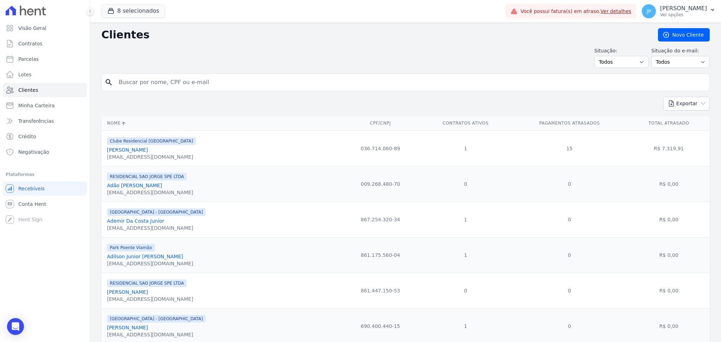
click at [215, 82] on input "search" at bounding box center [410, 82] width 592 height 14
type input "TAMIRES RAUGUST"
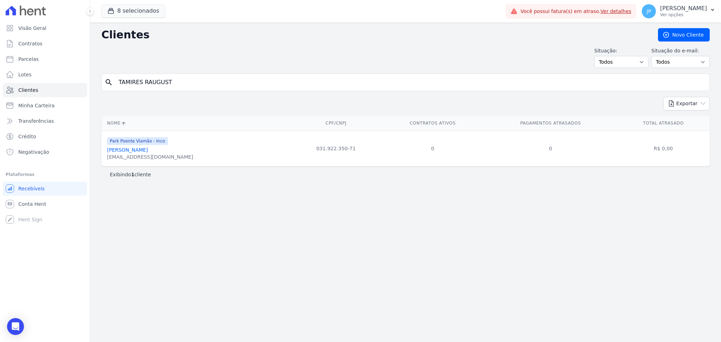
click at [149, 153] on div "[PERSON_NAME]" at bounding box center [150, 149] width 86 height 7
click at [148, 152] on link "[PERSON_NAME]" at bounding box center [127, 150] width 41 height 6
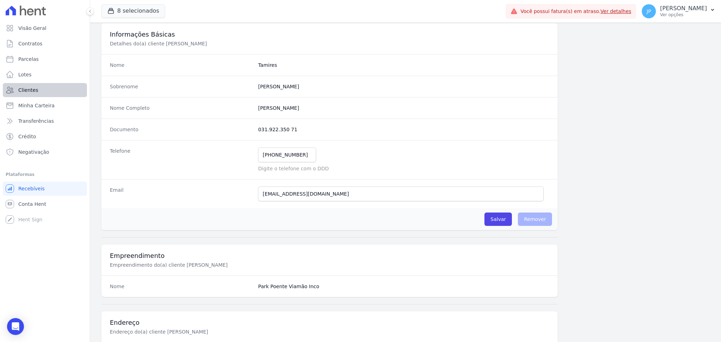
scroll to position [94, 0]
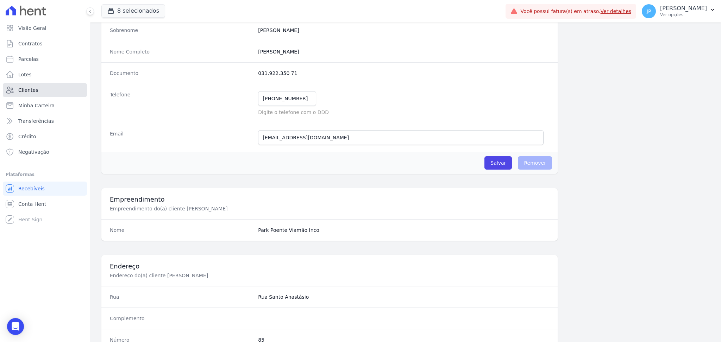
click at [21, 93] on span "Clientes" at bounding box center [28, 90] width 20 height 7
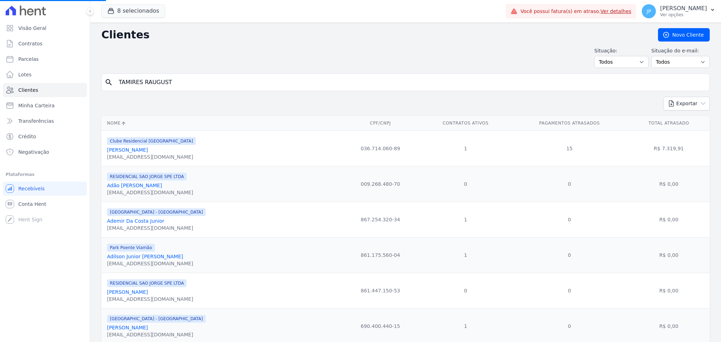
drag, startPoint x: 137, startPoint y: 69, endPoint x: 142, endPoint y: 75, distance: 7.5
click at [144, 75] on input "TAMIRES RAUGUST" at bounding box center [410, 82] width 592 height 14
click at [145, 78] on input "search" at bounding box center [410, 82] width 592 height 14
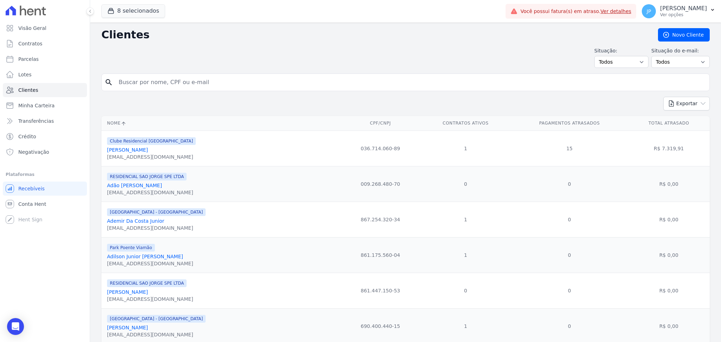
paste input "TAMIRES RAUGUST"
type input "TAMIRES RAUGUST"
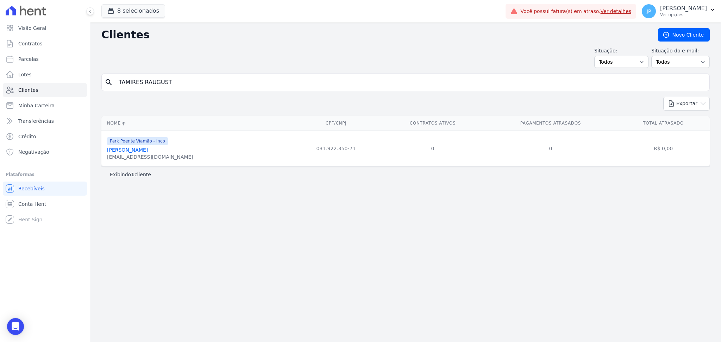
click at [148, 152] on link "[PERSON_NAME]" at bounding box center [127, 150] width 41 height 6
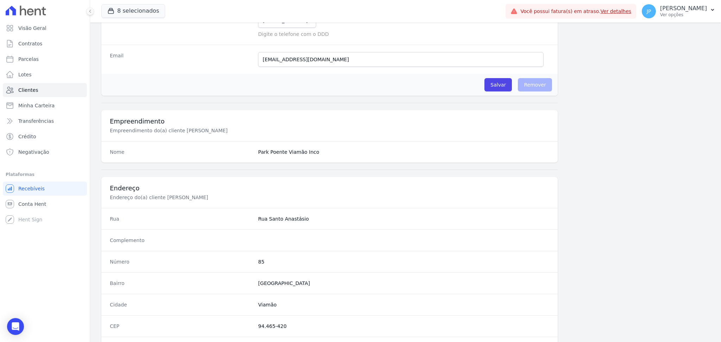
scroll to position [35, 0]
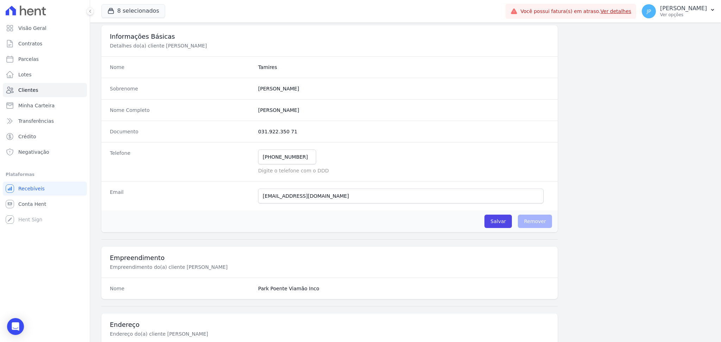
click at [277, 130] on dd "031.922.350 71" at bounding box center [403, 131] width 291 height 7
copy dl "031.922.350 71"
click at [57, 95] on link "Clientes" at bounding box center [45, 90] width 84 height 14
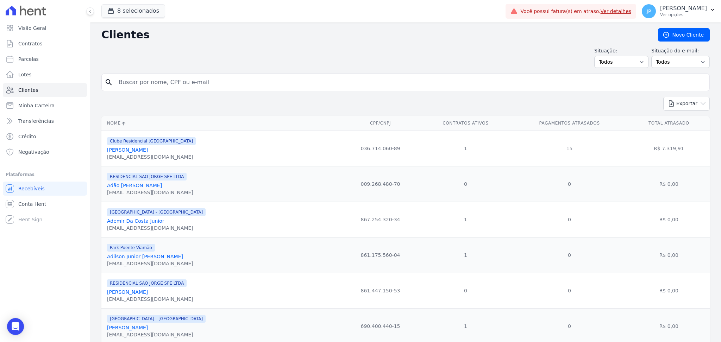
click at [142, 77] on input "search" at bounding box center [410, 82] width 592 height 14
paste input "[PERSON_NAME]"
type input "[PERSON_NAME]"
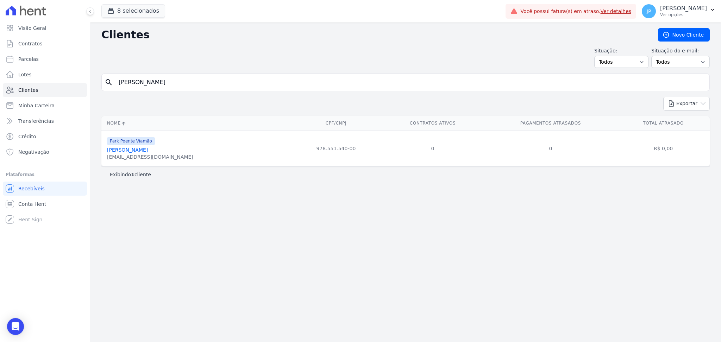
click at [122, 150] on link "[PERSON_NAME]" at bounding box center [127, 150] width 41 height 6
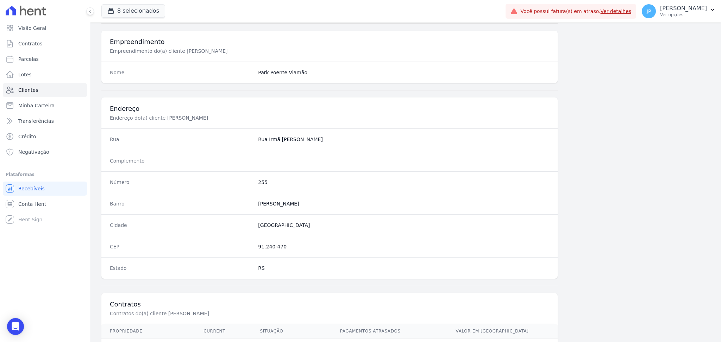
scroll to position [317, 0]
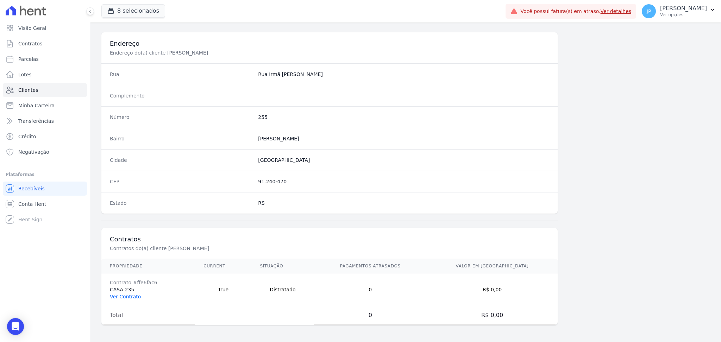
click at [128, 296] on link "Ver Contrato" at bounding box center [125, 297] width 31 height 6
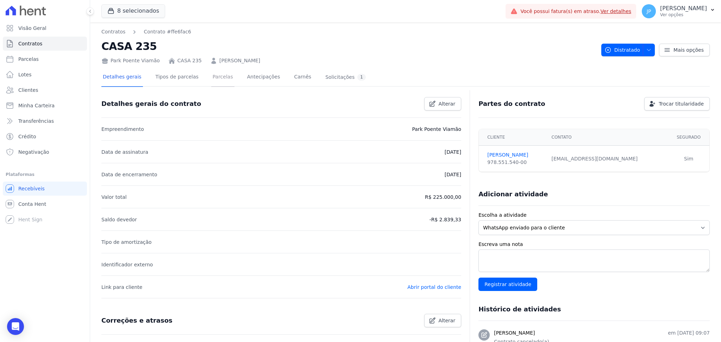
click at [213, 84] on link "Parcelas" at bounding box center [222, 77] width 23 height 19
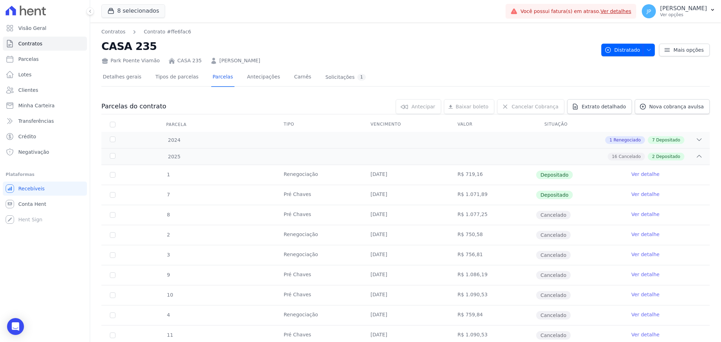
click at [240, 62] on link "[PERSON_NAME]" at bounding box center [239, 60] width 41 height 7
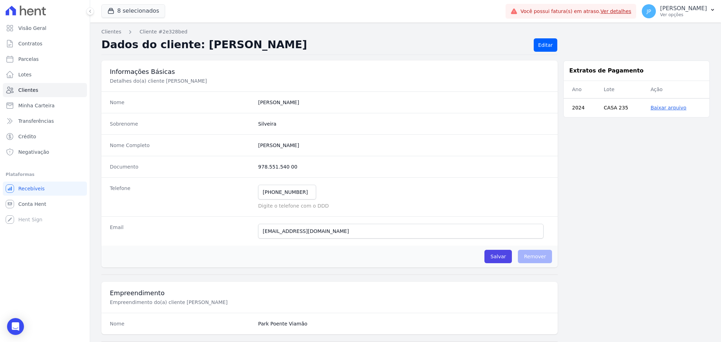
scroll to position [317, 0]
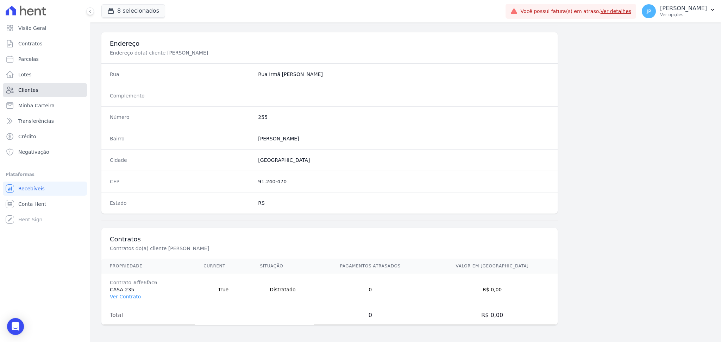
click at [62, 89] on link "Clientes" at bounding box center [45, 90] width 84 height 14
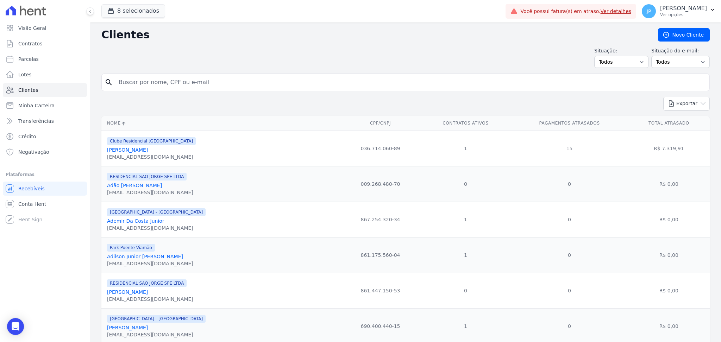
click at [237, 89] on input "search" at bounding box center [410, 82] width 592 height 14
paste input "[PERSON_NAME]"
type input "[PERSON_NAME]"
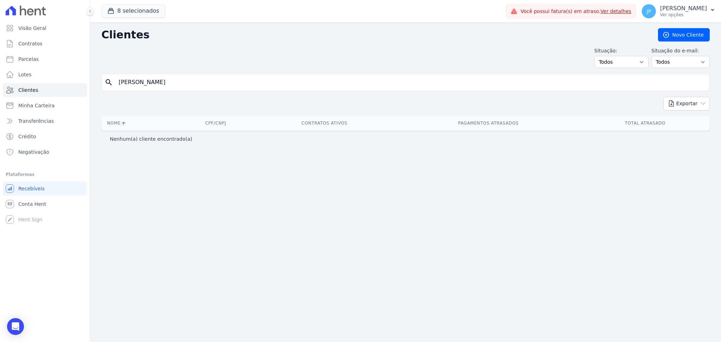
click at [202, 83] on input "[PERSON_NAME]" at bounding box center [410, 82] width 592 height 14
click at [201, 82] on input "[PERSON_NAME]" at bounding box center [410, 82] width 592 height 14
click at [200, 88] on input "[PERSON_NAME]" at bounding box center [410, 82] width 592 height 14
click at [191, 78] on input "[PERSON_NAME]" at bounding box center [410, 82] width 592 height 14
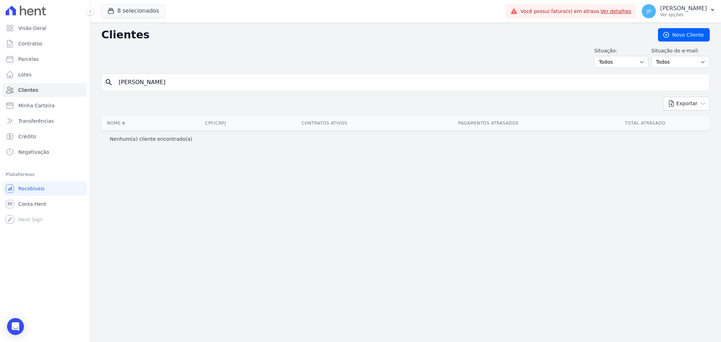
click at [184, 81] on input "[PERSON_NAME]" at bounding box center [410, 82] width 592 height 14
drag, startPoint x: 176, startPoint y: 82, endPoint x: 147, endPoint y: 81, distance: 28.9
click at [147, 81] on input "[PERSON_NAME]" at bounding box center [410, 82] width 592 height 14
type input "Franciele"
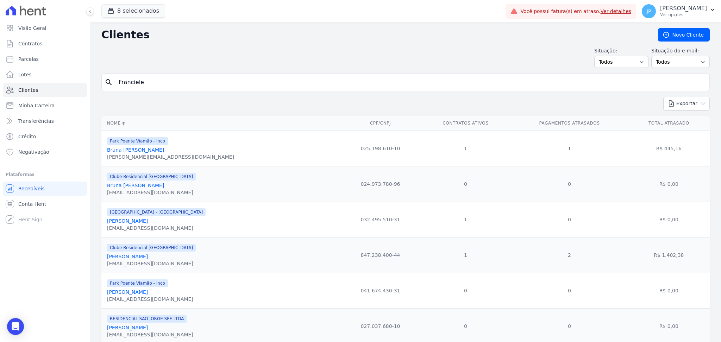
click at [159, 80] on input "Franciele" at bounding box center [410, 82] width 592 height 14
paste input "[PERSON_NAME]"
type input "[PERSON_NAME]"
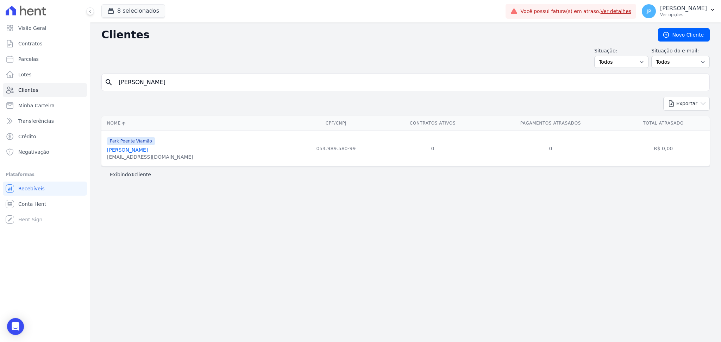
click at [121, 155] on div "[EMAIL_ADDRESS][DOMAIN_NAME]" at bounding box center [150, 156] width 86 height 7
click at [138, 151] on link "[PERSON_NAME]" at bounding box center [127, 150] width 41 height 6
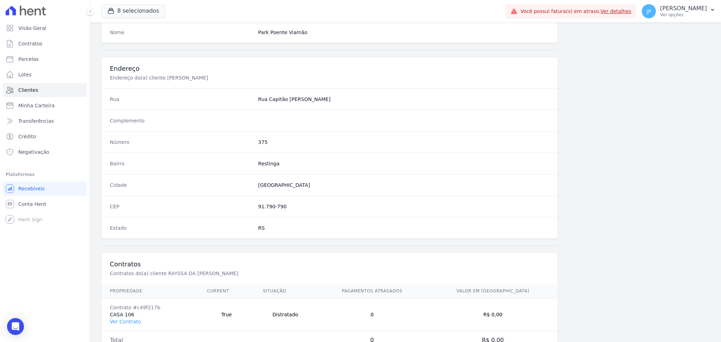
scroll to position [317, 0]
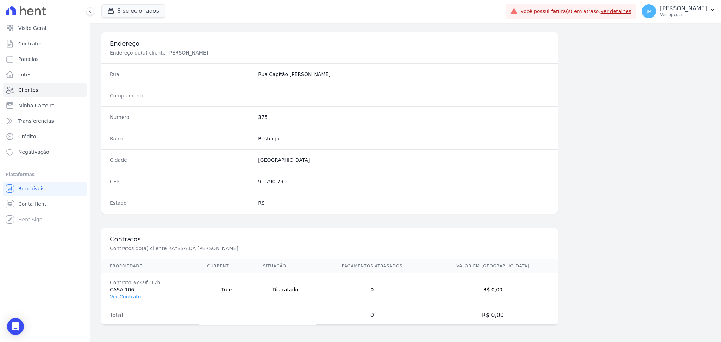
click at [337, 36] on div "Endereço Endereço do(a) cliente [PERSON_NAME]" at bounding box center [329, 47] width 456 height 31
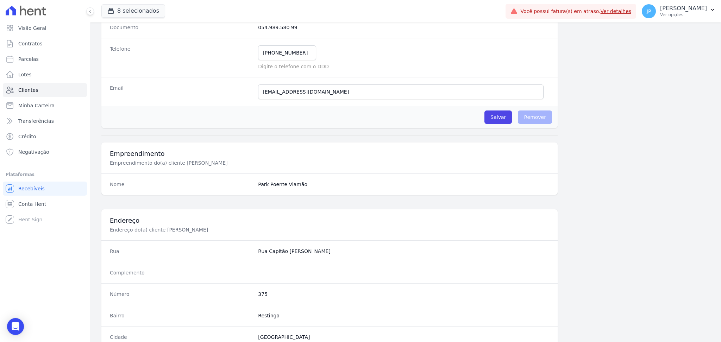
scroll to position [35, 0]
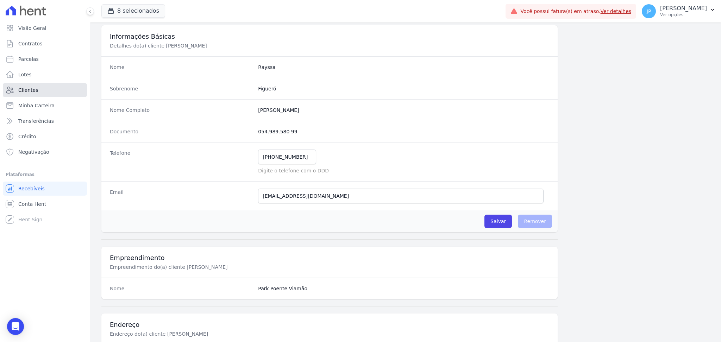
click at [15, 93] on link "Clientes" at bounding box center [45, 90] width 84 height 14
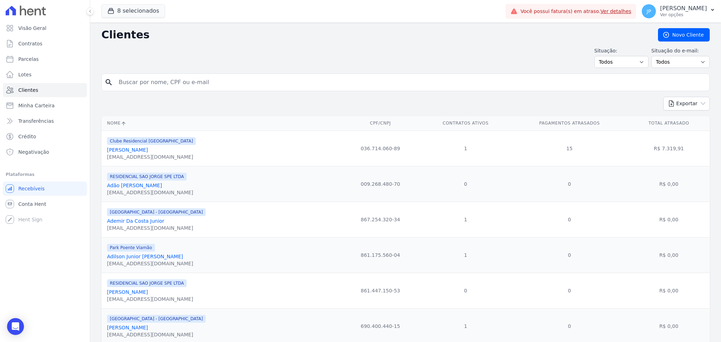
click at [149, 83] on input "search" at bounding box center [410, 82] width 592 height 14
paste input "[PERSON_NAME]"
type input "[PERSON_NAME]"
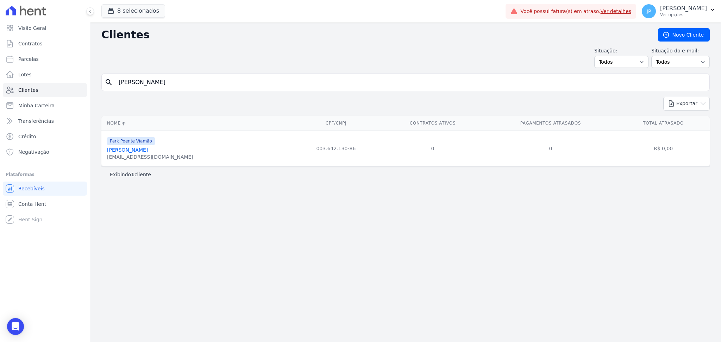
click at [142, 151] on link "[PERSON_NAME]" at bounding box center [127, 150] width 41 height 6
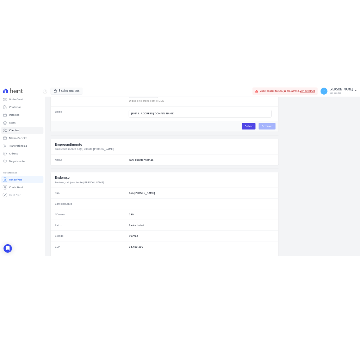
scroll to position [47, 0]
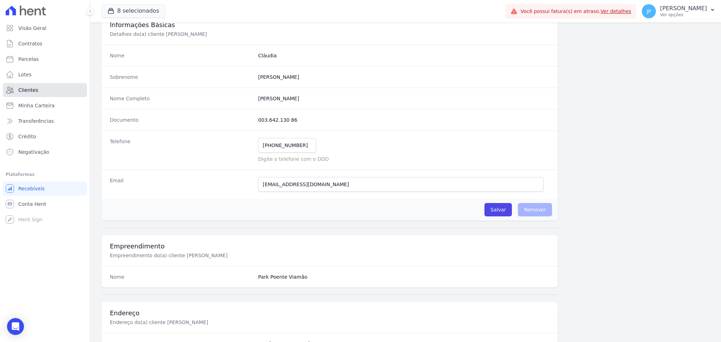
click at [56, 91] on link "Clientes" at bounding box center [45, 90] width 84 height 14
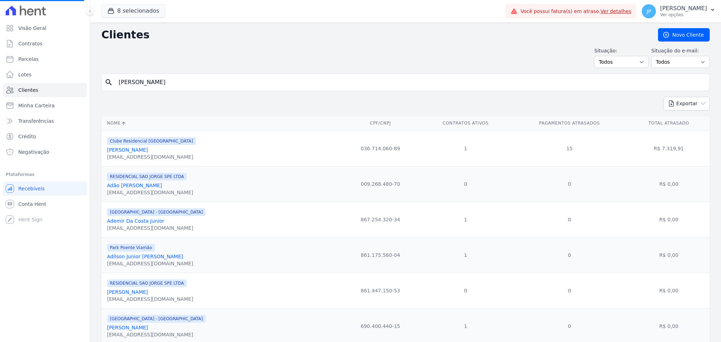
click at [259, 93] on form "search [PERSON_NAME]" at bounding box center [405, 85] width 608 height 23
click at [239, 80] on input "search" at bounding box center [410, 82] width 592 height 14
paste input "[PERSON_NAME]"
type input "[PERSON_NAME]"
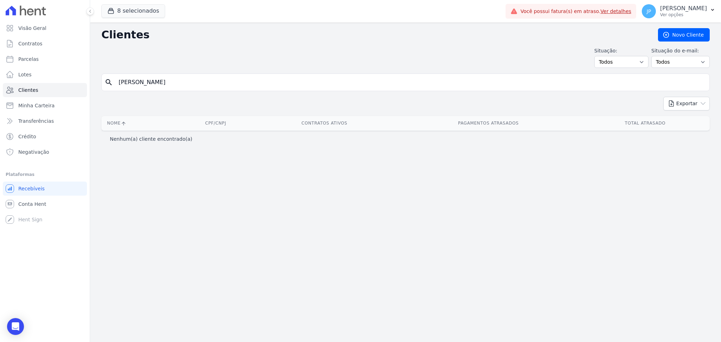
click at [228, 84] on input "[PERSON_NAME]" at bounding box center [410, 82] width 592 height 14
type input "[PERSON_NAME]"
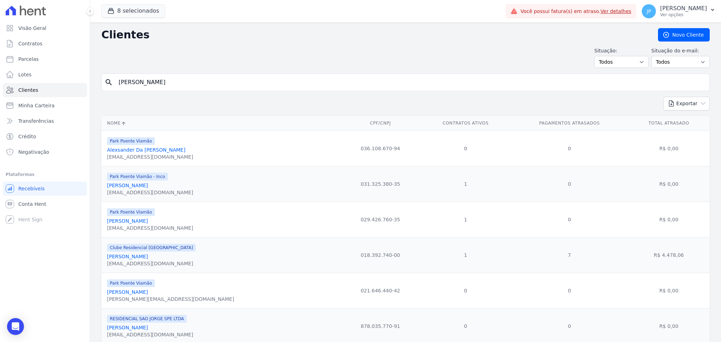
click at [548, 198] on td "0" at bounding box center [569, 184] width 117 height 36
click at [242, 82] on input "[PERSON_NAME]" at bounding box center [410, 82] width 592 height 14
type input "[PERSON_NAME]"
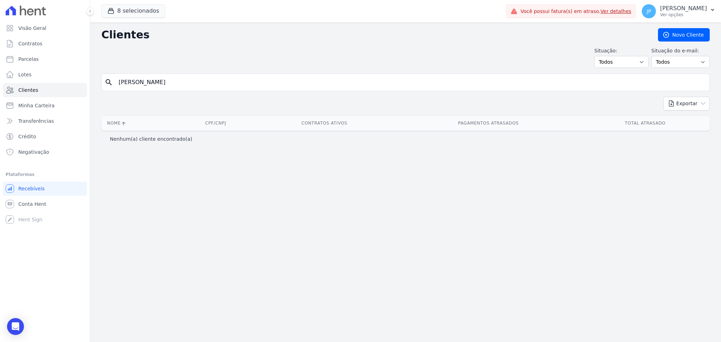
drag, startPoint x: 238, startPoint y: 77, endPoint x: 140, endPoint y: 82, distance: 98.0
click at [140, 82] on input "[PERSON_NAME]" at bounding box center [410, 82] width 592 height 14
click at [194, 83] on input "[PERSON_NAME]" at bounding box center [410, 82] width 592 height 14
type input "[PERSON_NAME]"
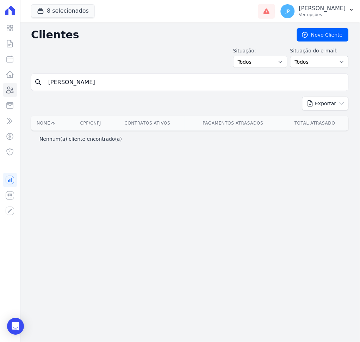
drag, startPoint x: 116, startPoint y: 84, endPoint x: 29, endPoint y: 79, distance: 87.1
click at [29, 79] on div "Clientes [GEOGRAPHIC_DATA] Situação: Todos Adimplentes Inadimplentes Situação d…" at bounding box center [190, 183] width 340 height 320
paste input "[PERSON_NAME]"
type input "[PERSON_NAME]"
drag, startPoint x: 138, startPoint y: 81, endPoint x: -1, endPoint y: 97, distance: 139.6
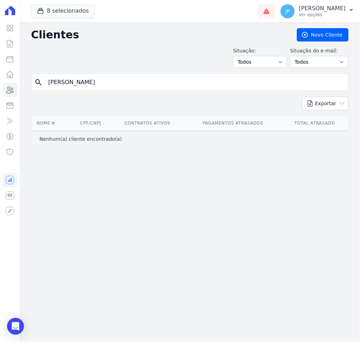
click at [0, 97] on html "Visão Geral Contratos [GEOGRAPHIC_DATA] Lotes Clientes Minha Carteira Transferê…" at bounding box center [180, 171] width 360 height 342
paste input "[PERSON_NAME]"
type input "[PERSON_NAME]"
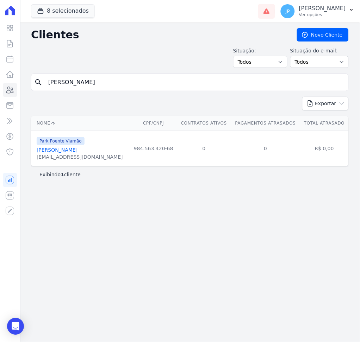
click at [71, 151] on link "[PERSON_NAME]" at bounding box center [57, 150] width 41 height 6
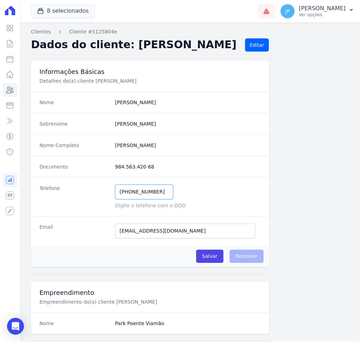
drag, startPoint x: 164, startPoint y: 191, endPoint x: 76, endPoint y: 189, distance: 87.7
click at [76, 189] on div "Telefone [PHONE_NUMBER] Mensagem de SMS ainda não enviada.. Mensagem de [PERSON…" at bounding box center [150, 196] width 238 height 39
